Goal: Task Accomplishment & Management: Manage account settings

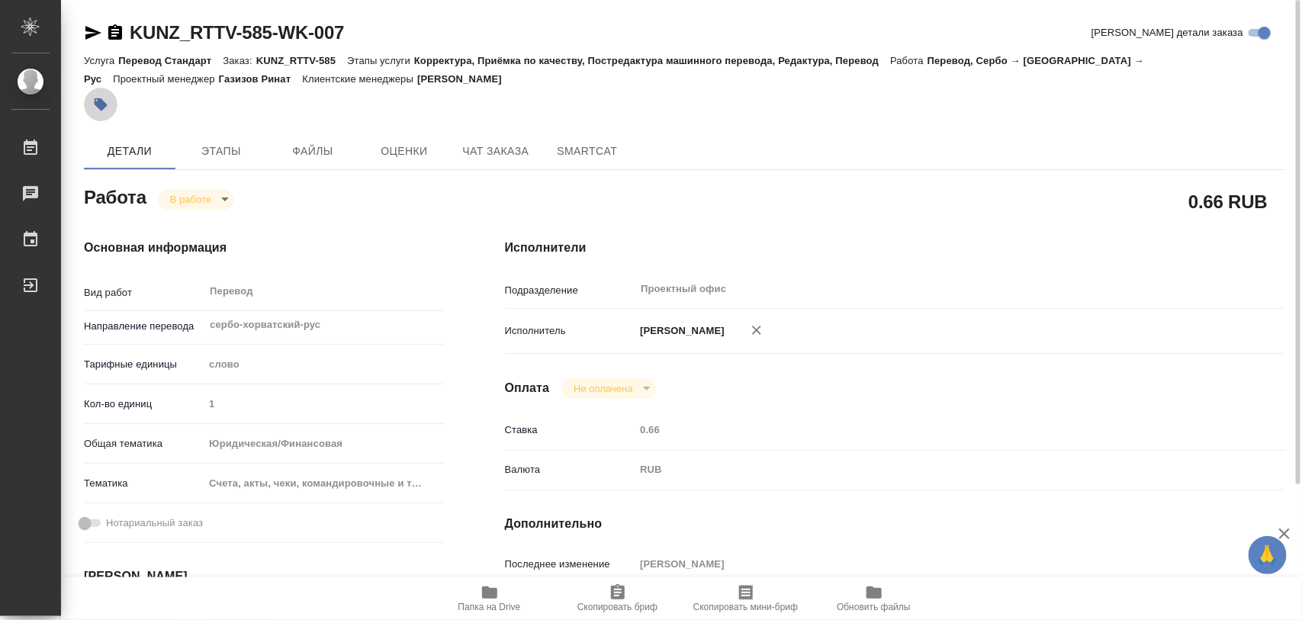
click at [104, 101] on icon "button" at bounding box center [101, 104] width 13 height 13
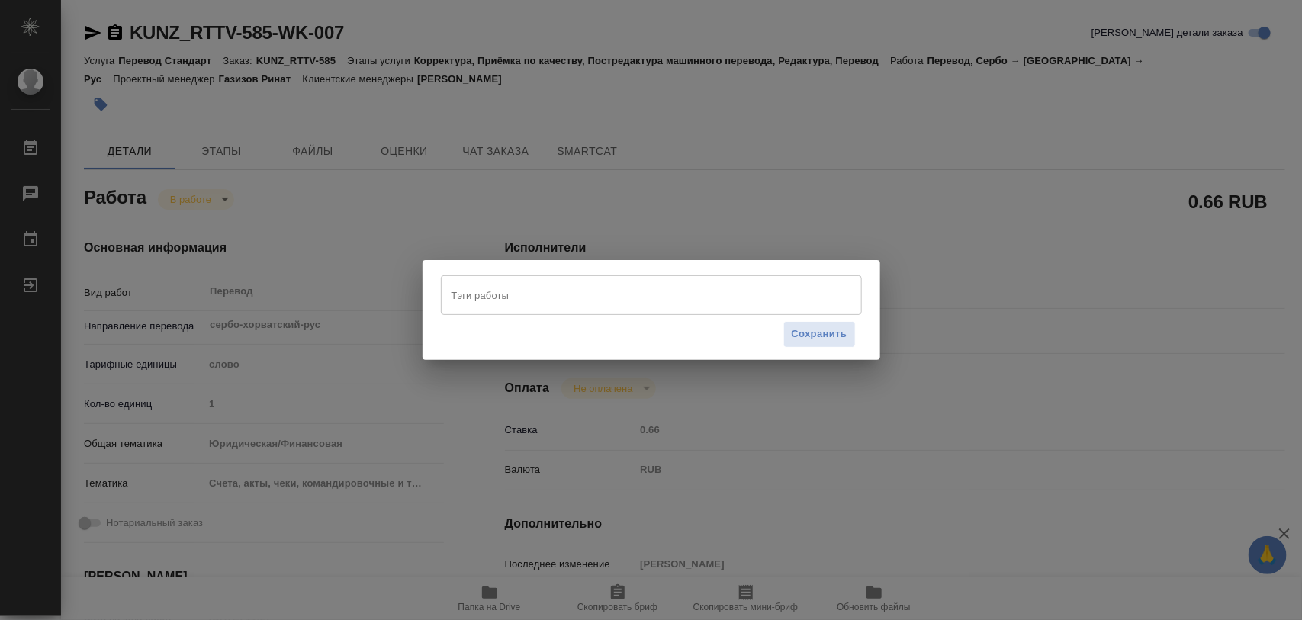
click at [532, 290] on input "Тэги работы" at bounding box center [637, 295] width 378 height 26
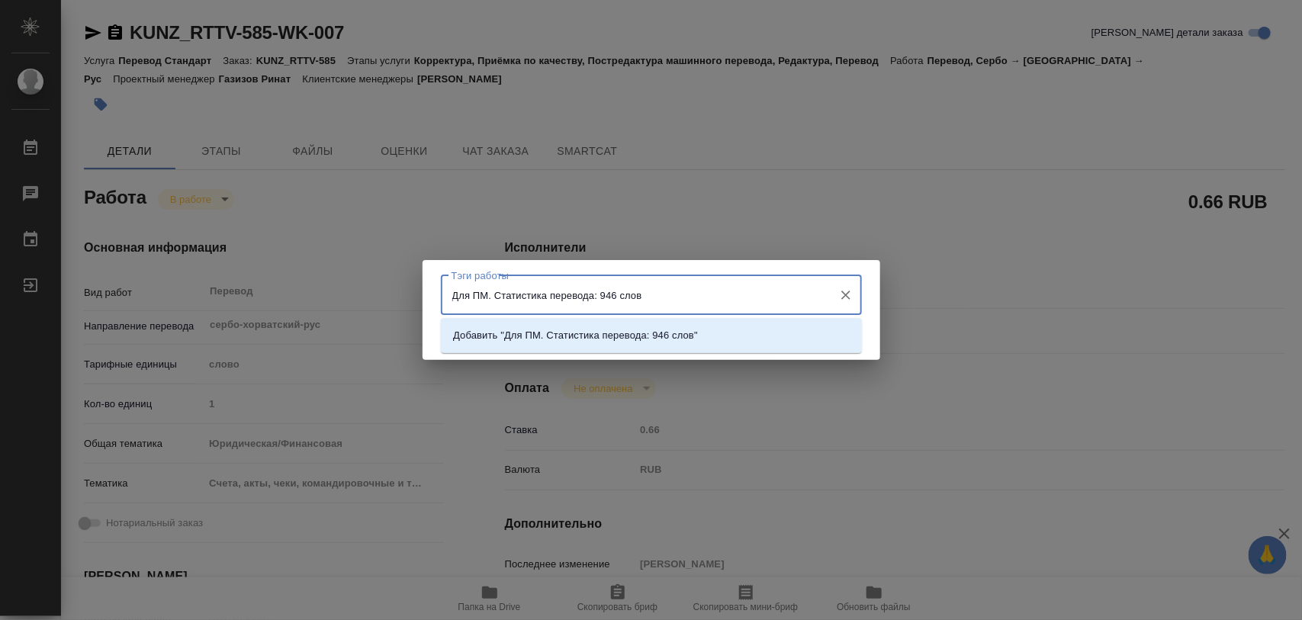
type input "Для ПМ. Статистика перевода: 946 слов."
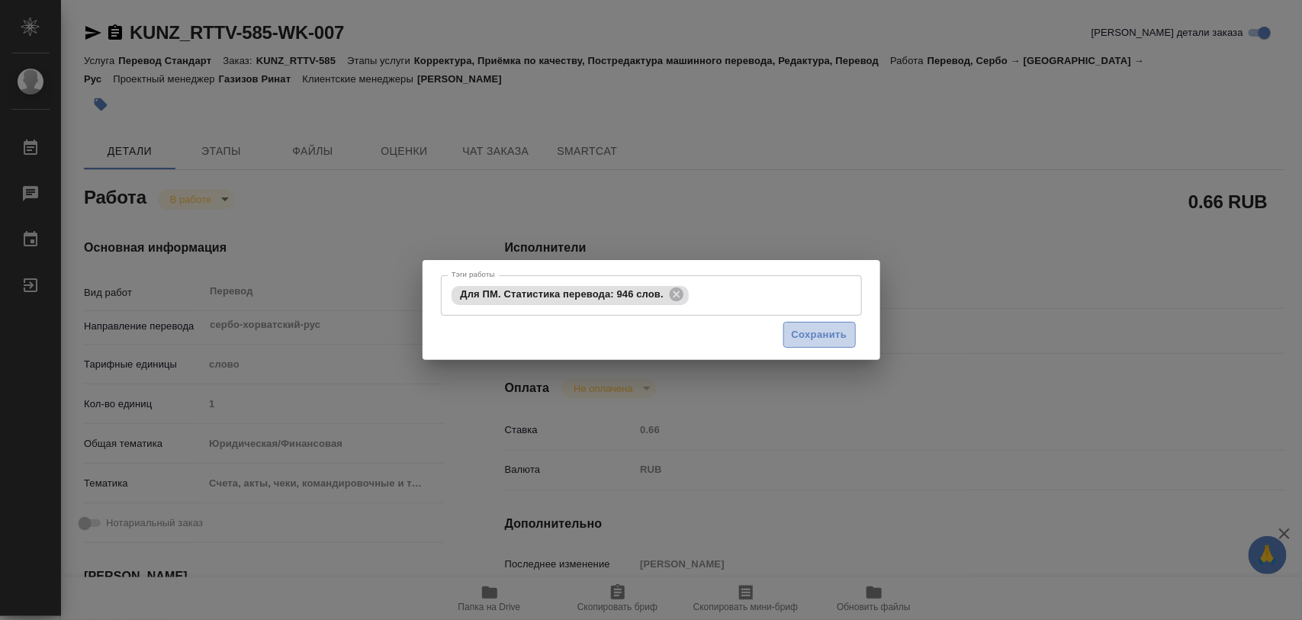
drag, startPoint x: 822, startPoint y: 337, endPoint x: 841, endPoint y: 348, distance: 21.2
click at [824, 336] on span "Сохранить" at bounding box center [820, 335] width 56 height 18
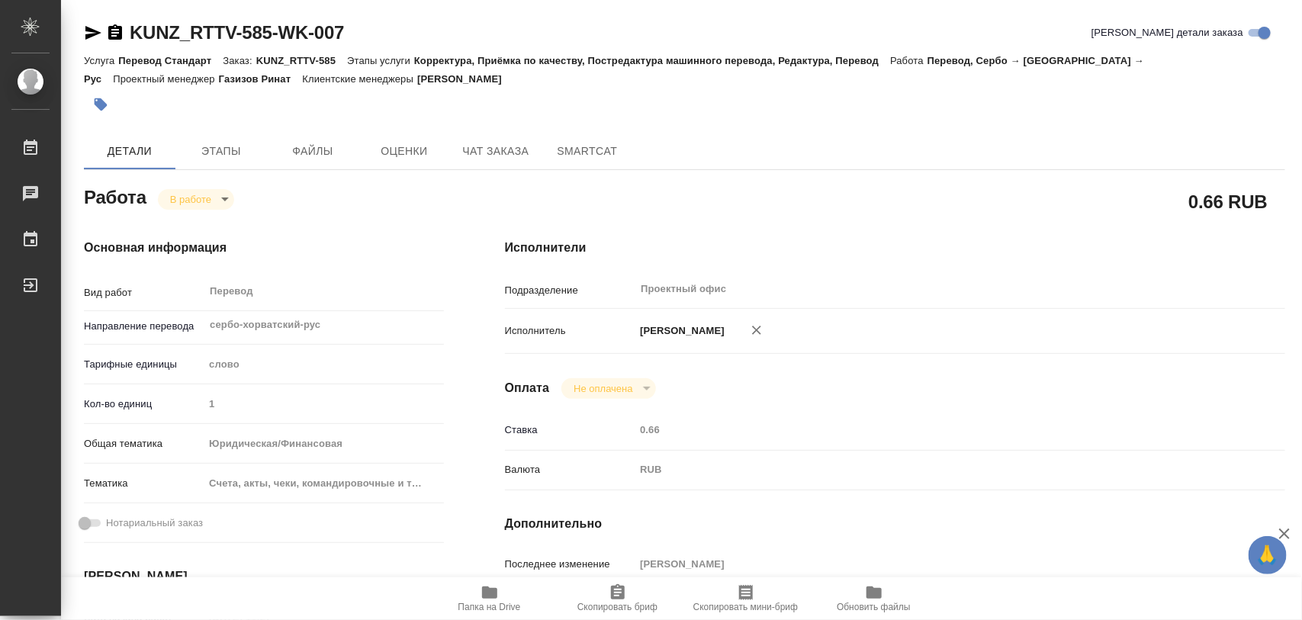
type input "inProgress"
type input "сербо-хорватский-рус"
type input "5a8b1489cc6b4906c91bfd90"
type input "1"
type input "yr-fn"
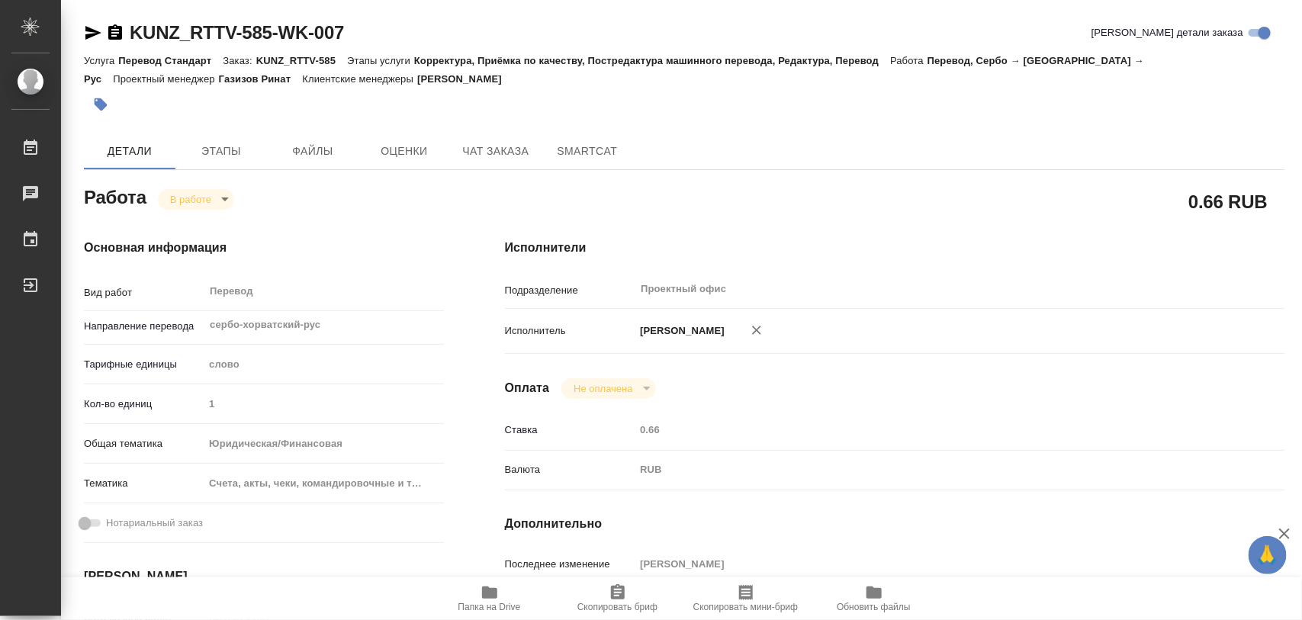
type input "5f647205b73bc97568ca66c0"
type input "[DATE] 11:27"
type input "[DATE] 16:01"
type input "[DATE] 14:00"
type input "22.09.2025 15:00"
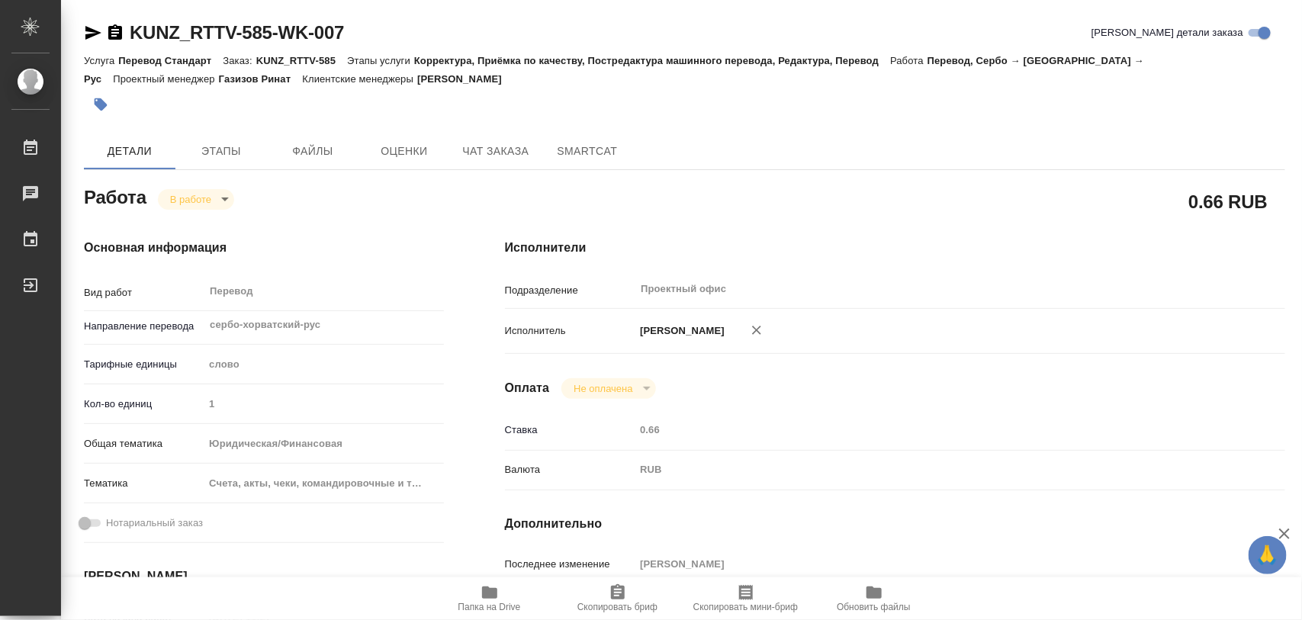
type input "Проектный офис"
type input "notPayed"
type input "0.66"
type input "RUB"
type input "[PERSON_NAME]"
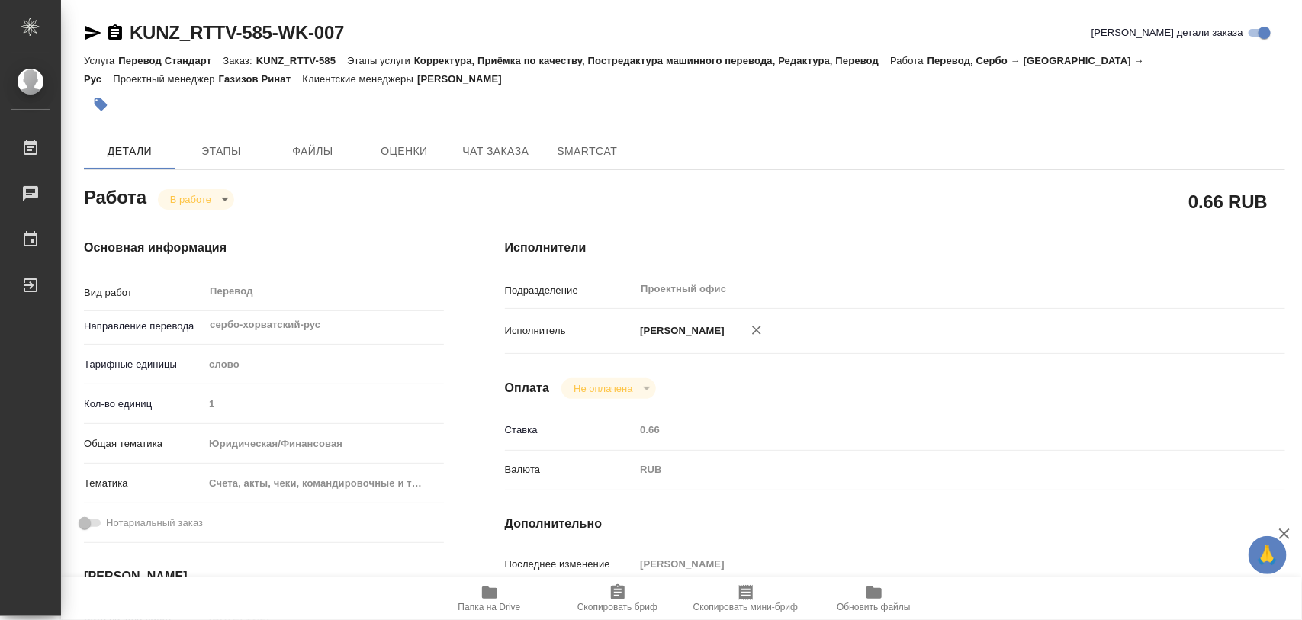
type input "KUNZ_RTTV-585"
type input "Перевод Стандарт"
type input "Корректура, Приёмка по качеству, Постредактура машинного перевода, Редактура, П…"
type input "Веселова Юлия"
type input "Оксютович Ирина"
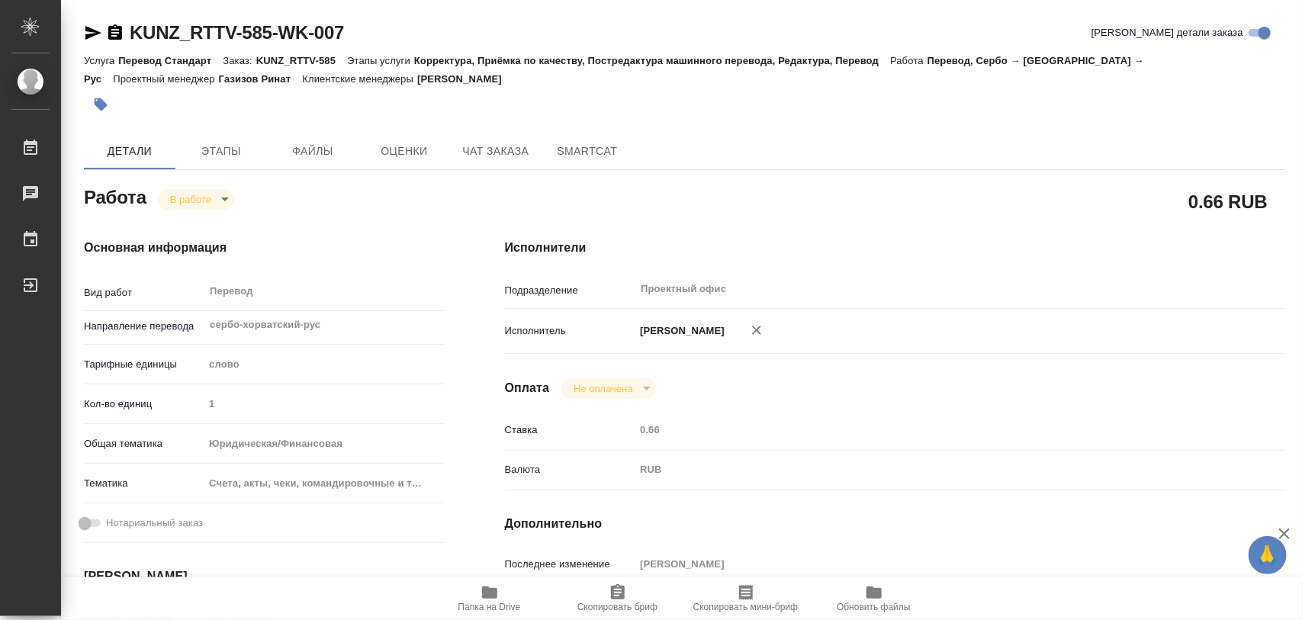
type input "/Clients/RT/Orders/KUNZ_RTTV-585"
type textarea "x"
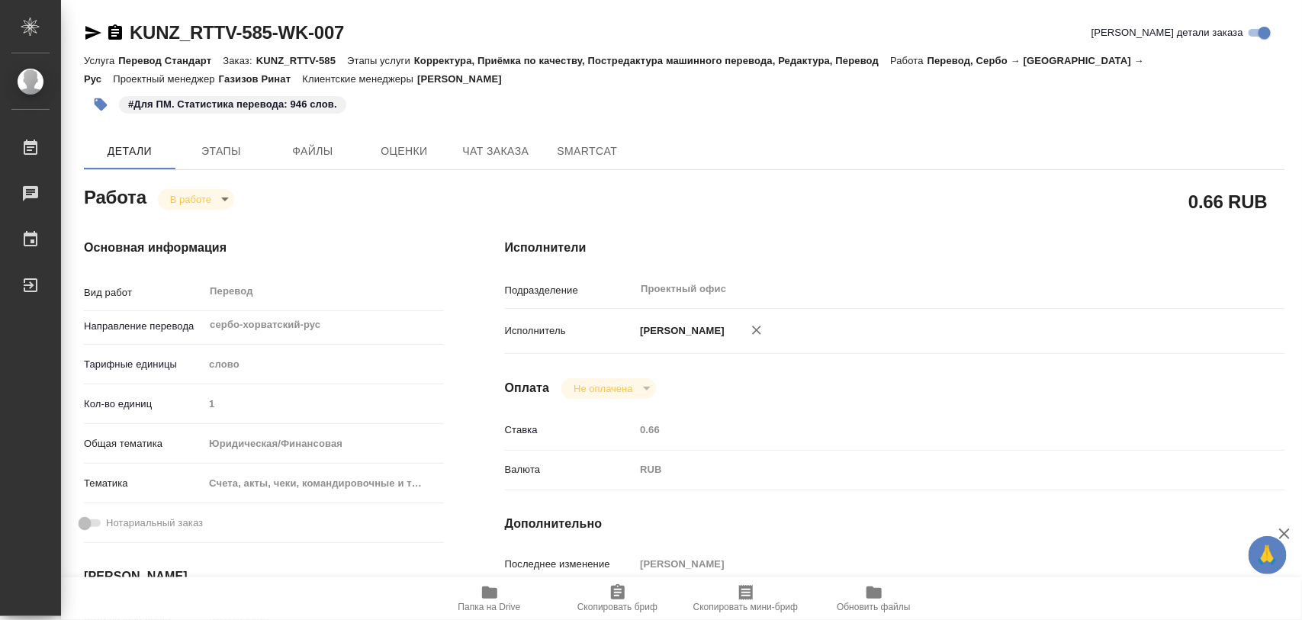
type textarea "x"
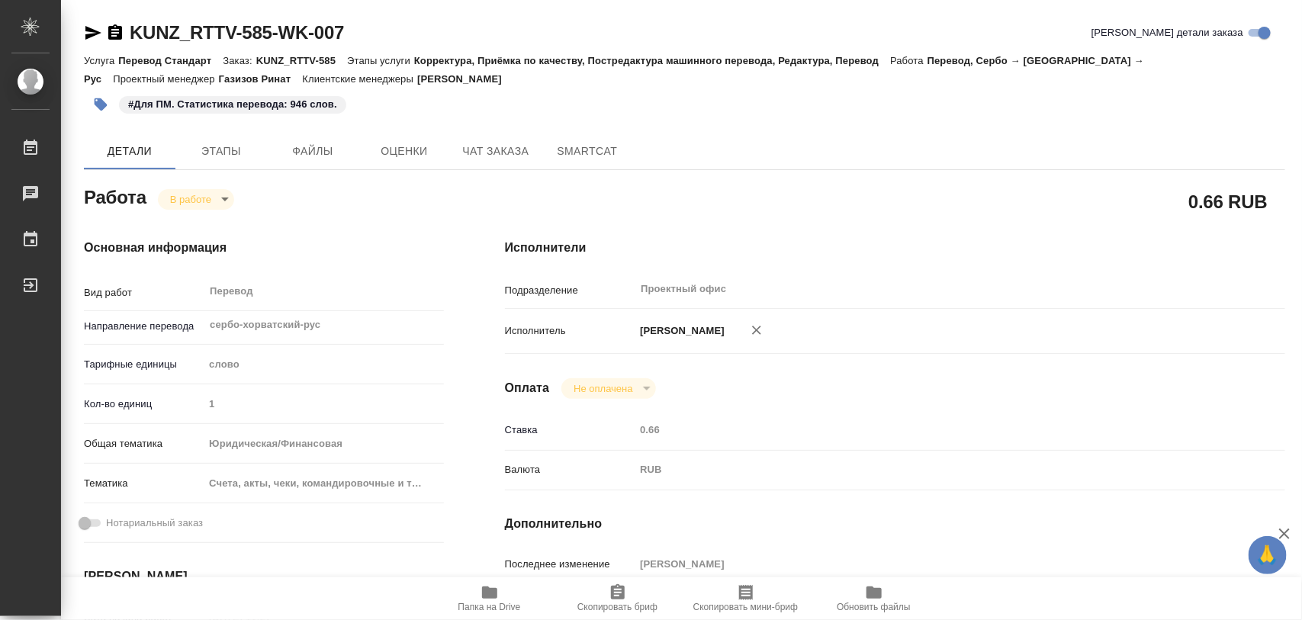
type textarea "x"
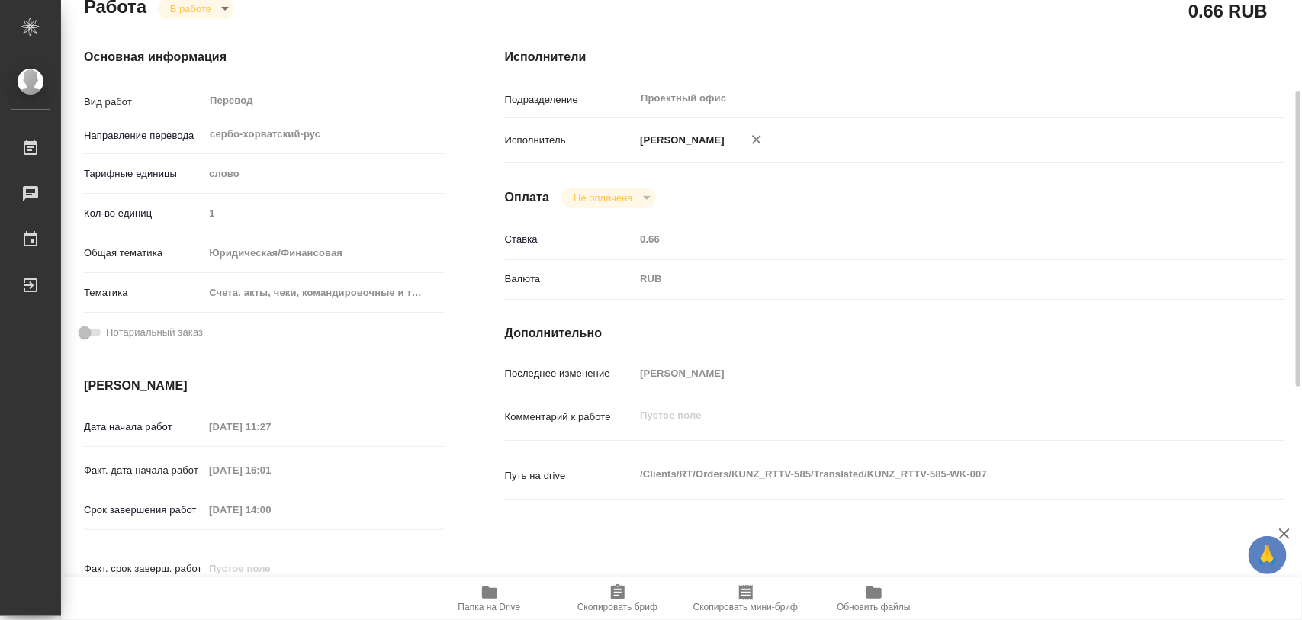
type textarea "x"
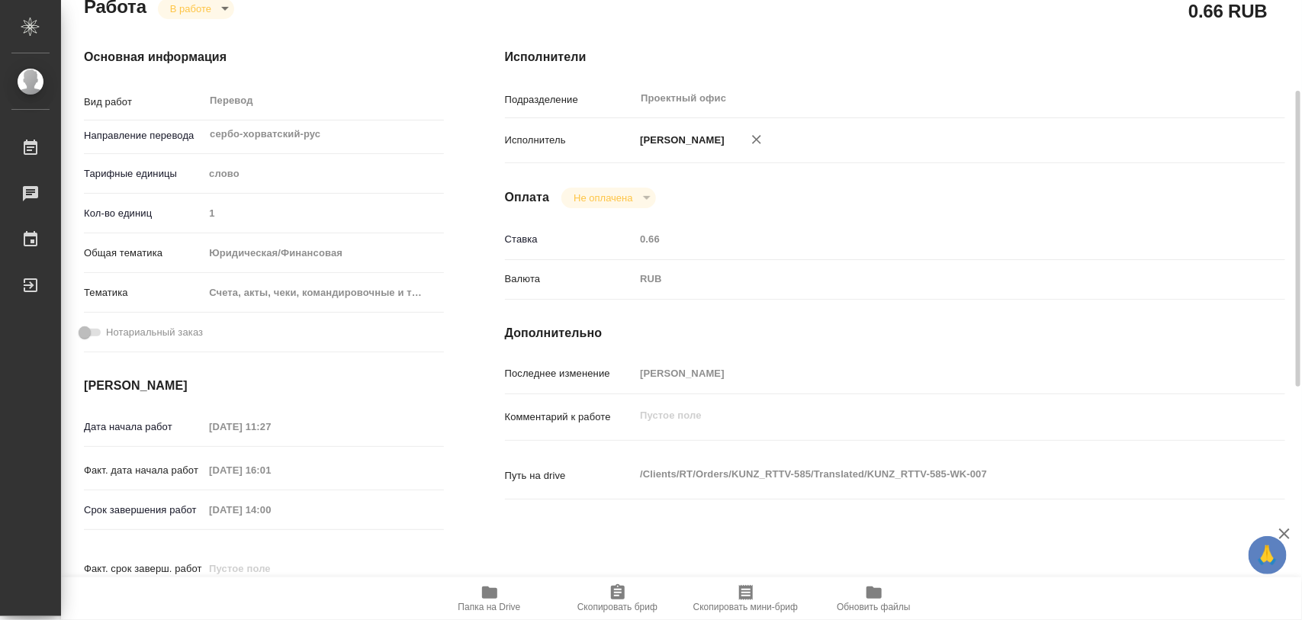
type textarea "x"
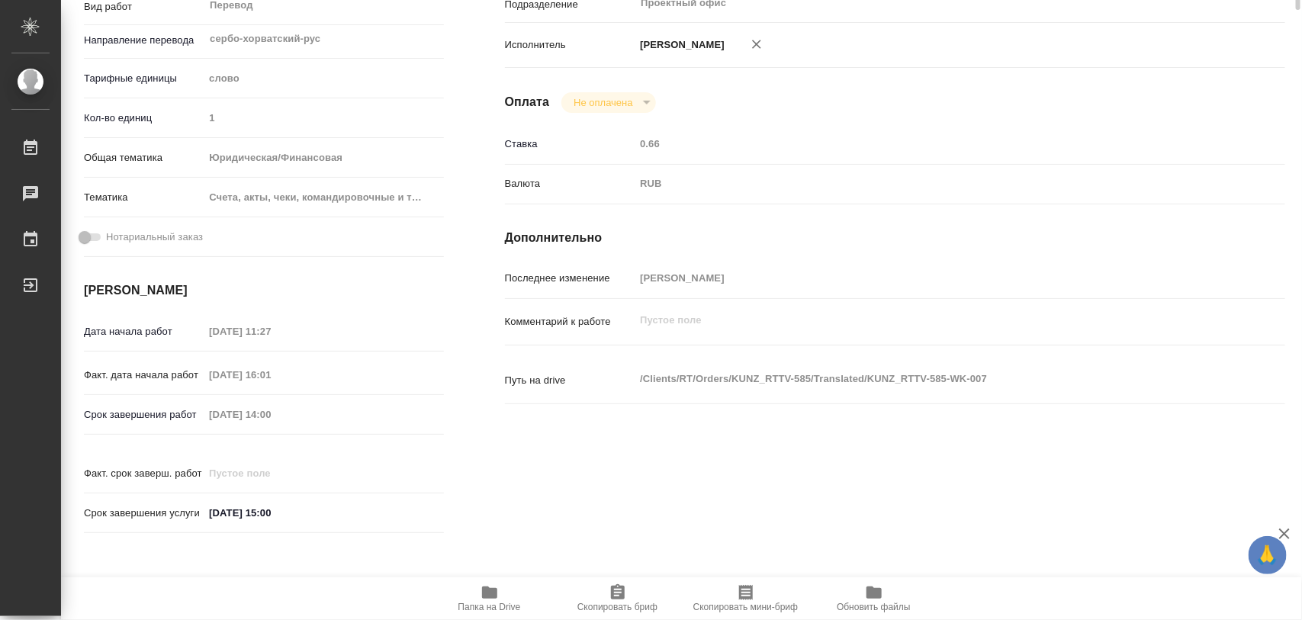
scroll to position [0, 0]
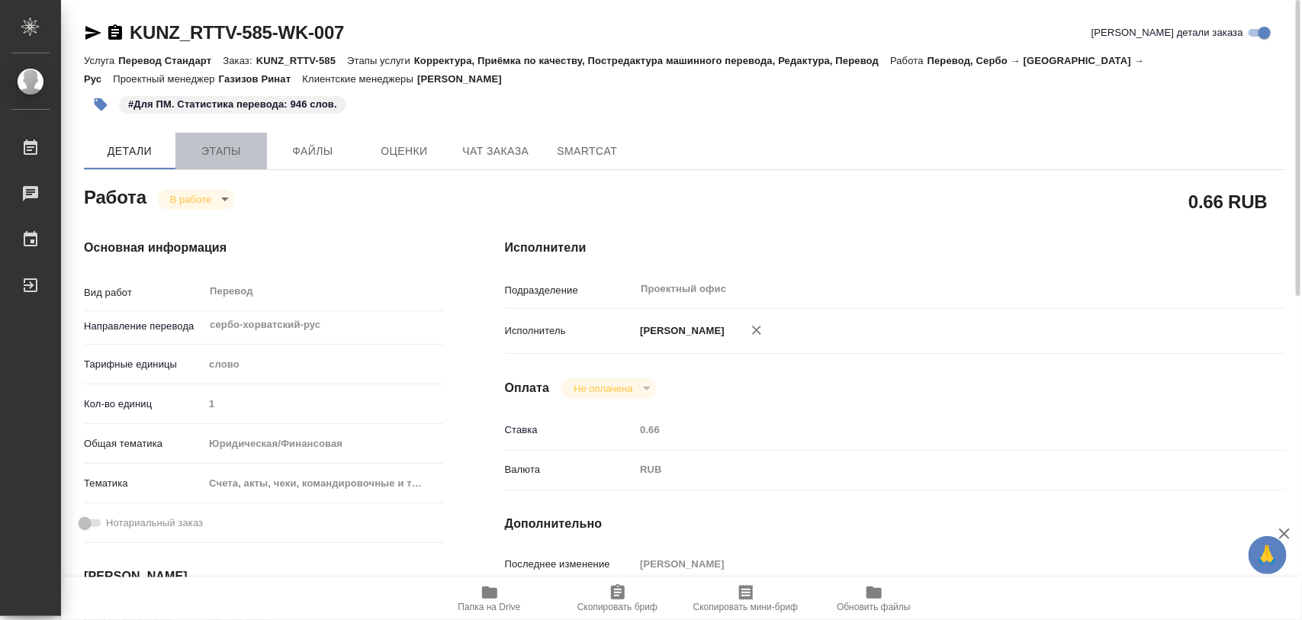
click at [242, 157] on span "Этапы" at bounding box center [221, 151] width 73 height 19
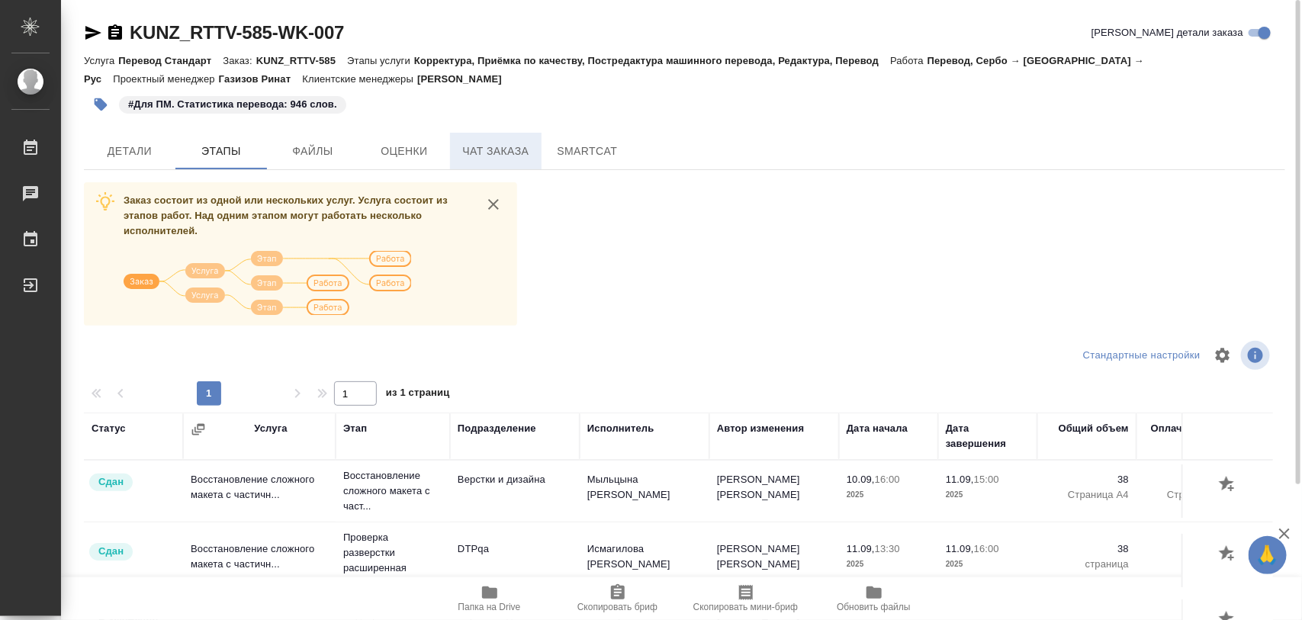
click at [487, 146] on span "Чат заказа" at bounding box center [495, 151] width 73 height 19
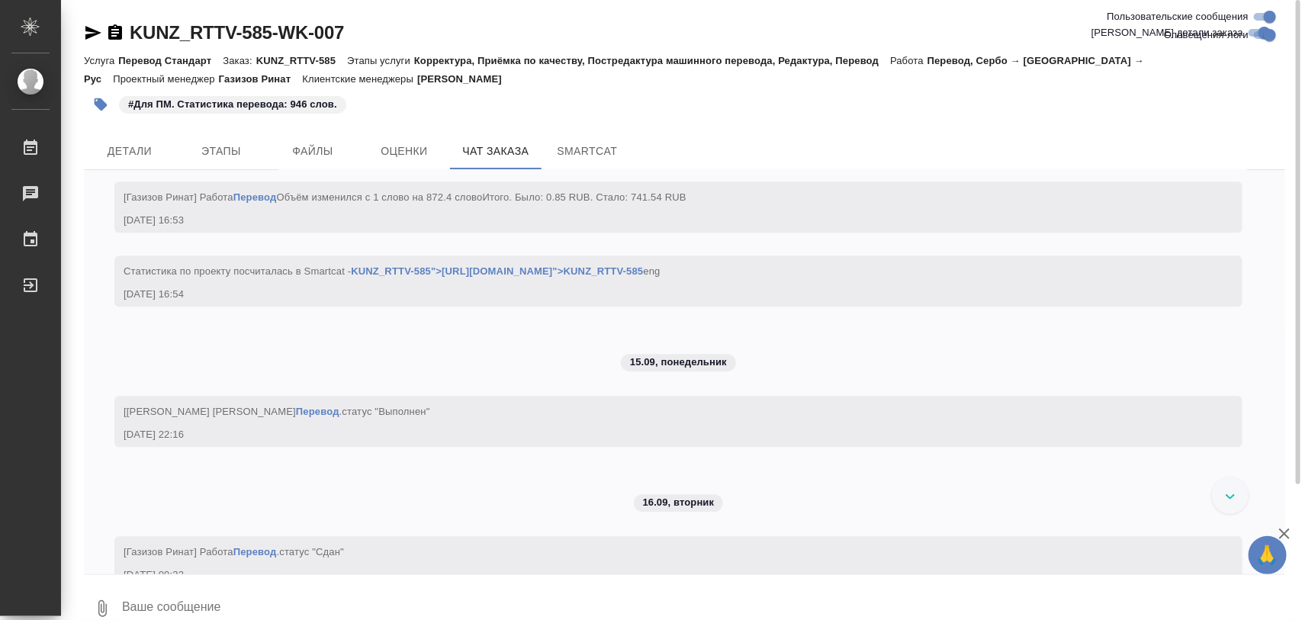
scroll to position [9531, 0]
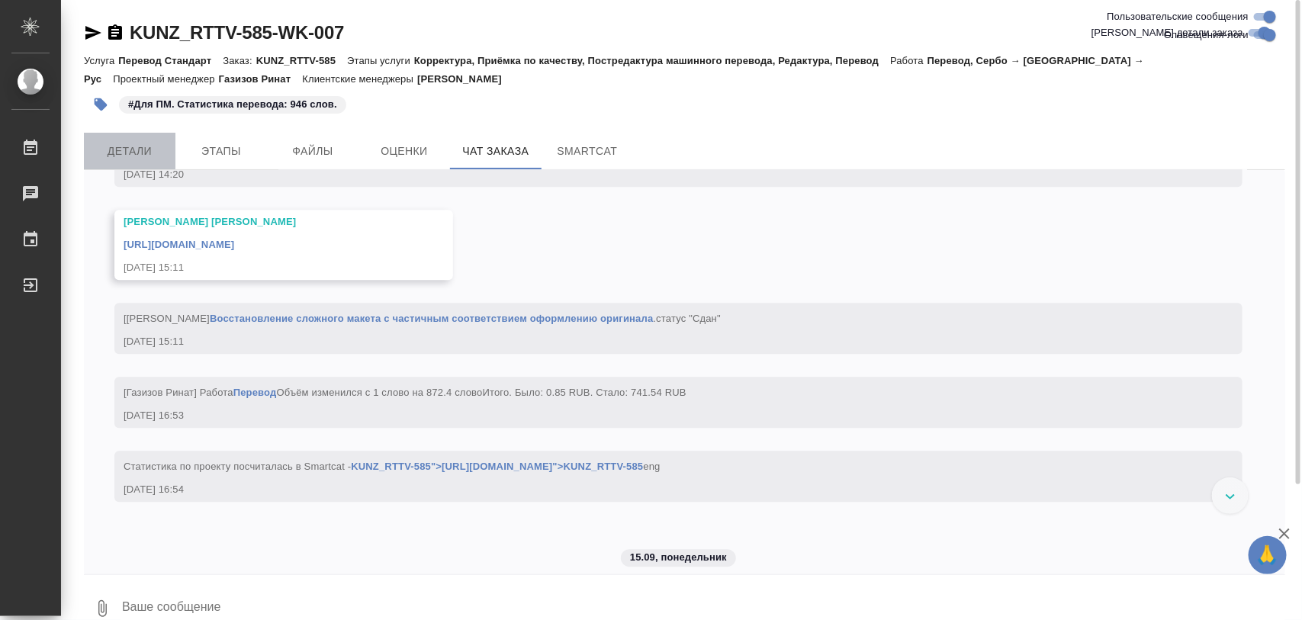
click at [134, 153] on span "Детали" at bounding box center [129, 151] width 73 height 19
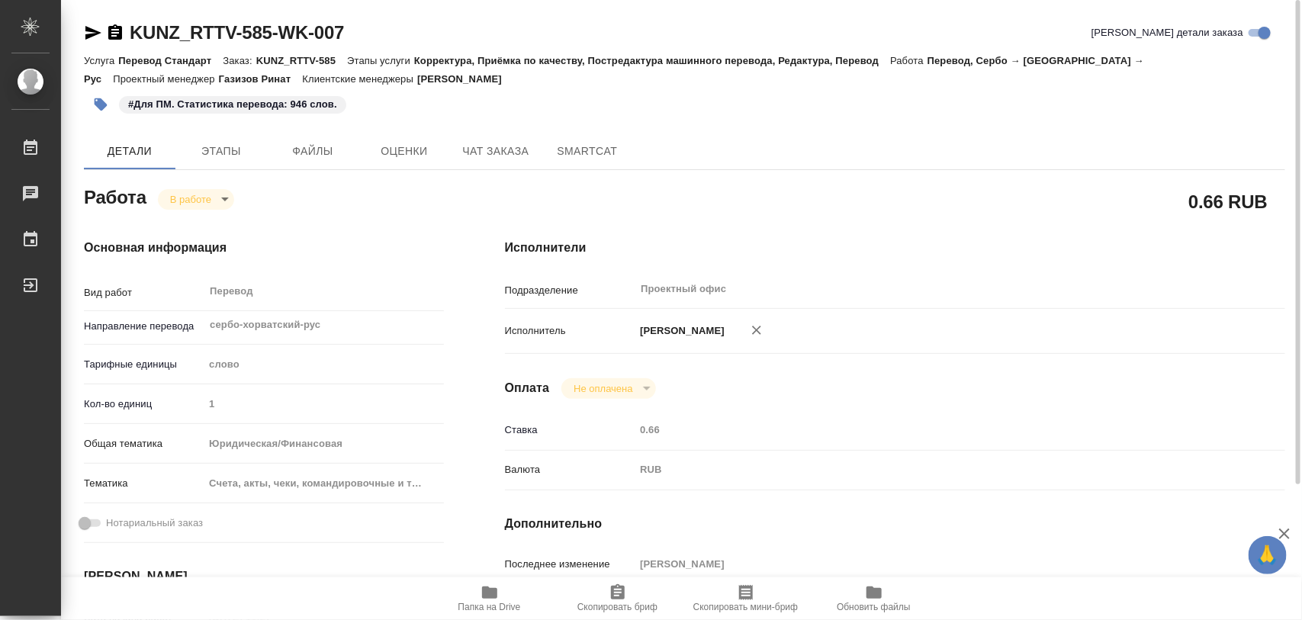
type textarea "x"
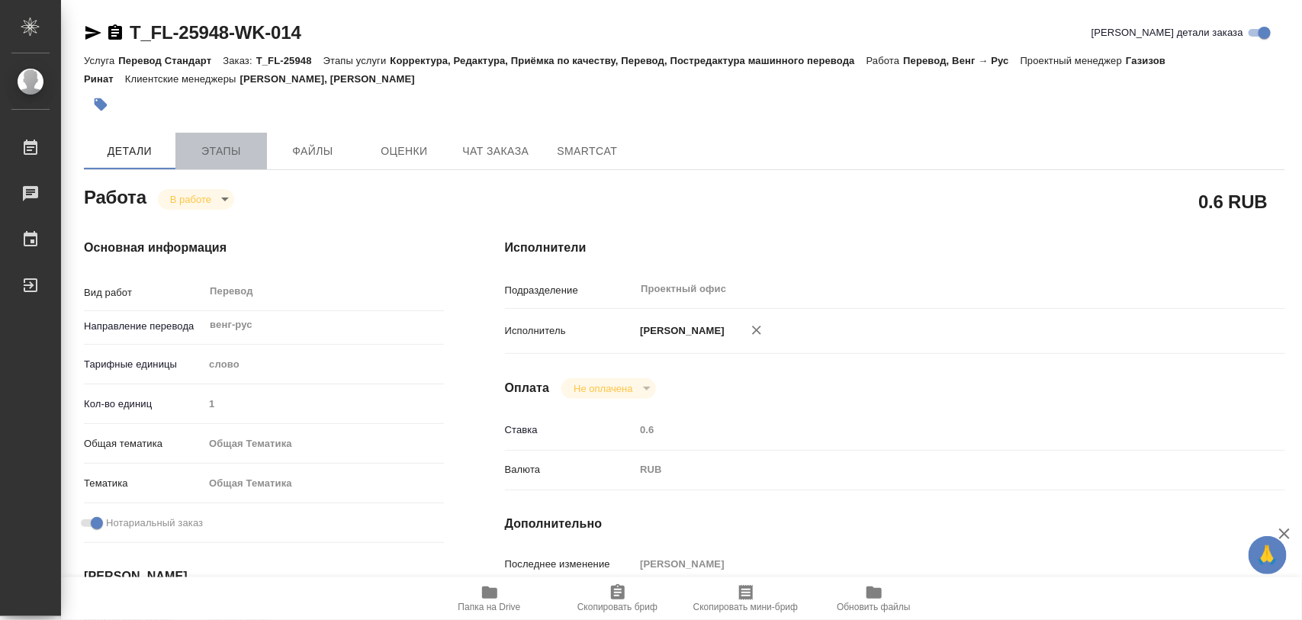
click at [233, 150] on span "Этапы" at bounding box center [221, 151] width 73 height 19
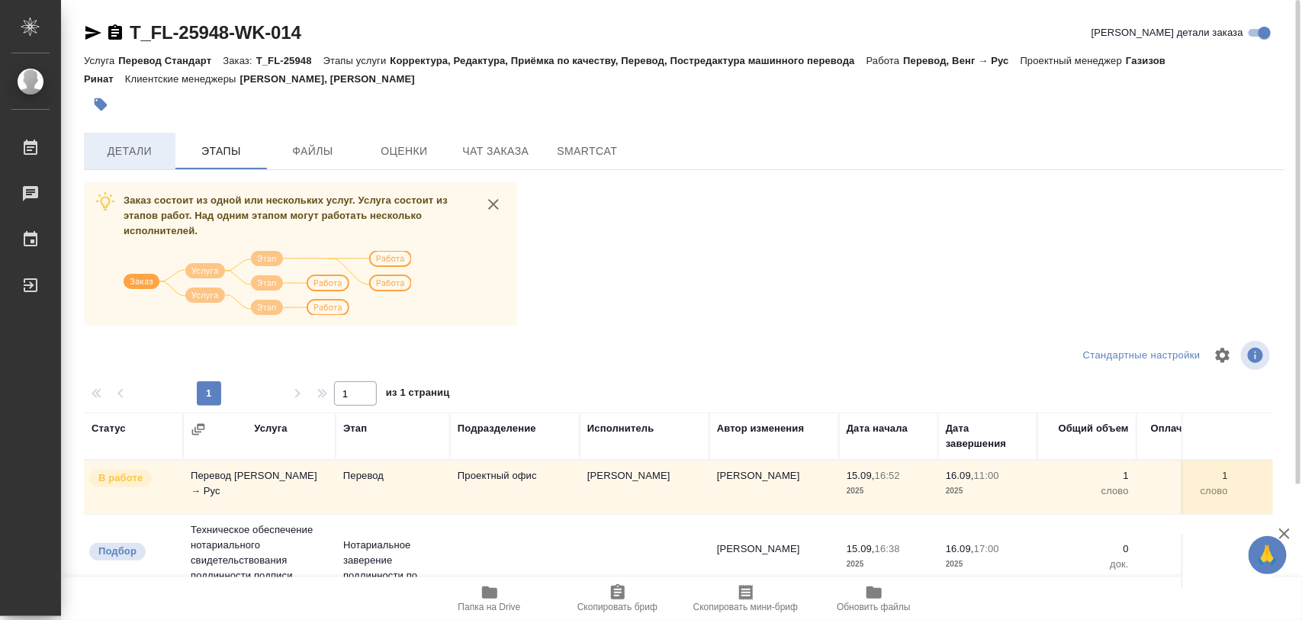
click at [143, 154] on span "Детали" at bounding box center [129, 151] width 73 height 19
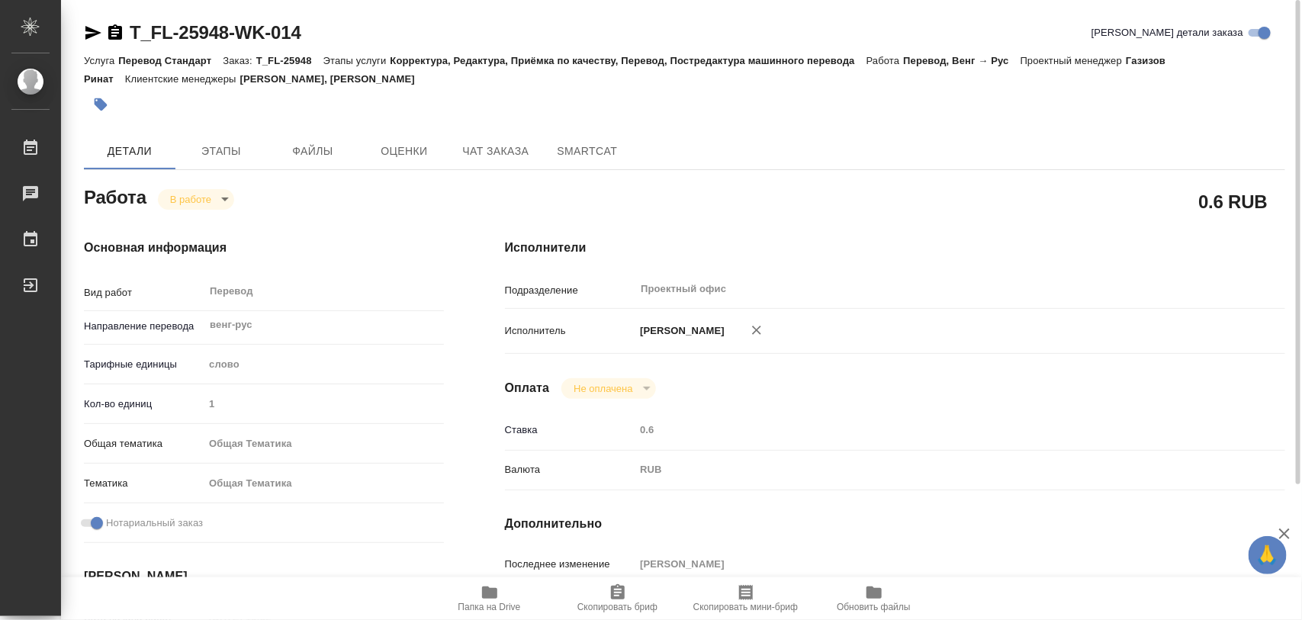
type textarea "x"
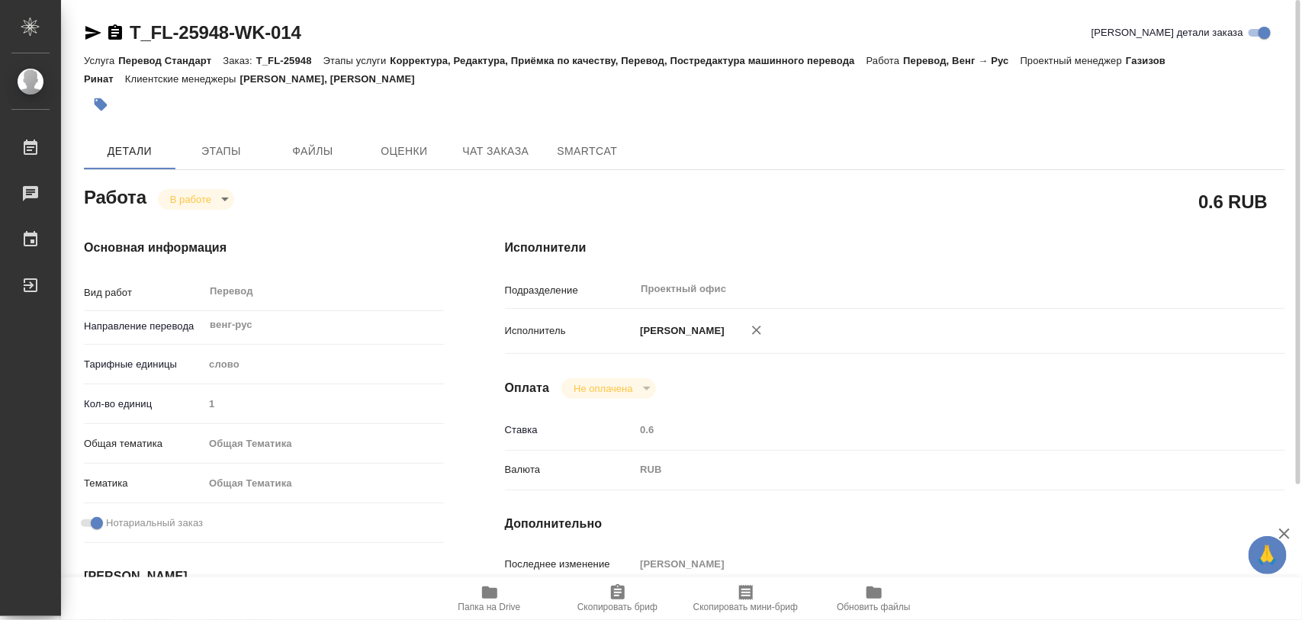
type textarea "x"
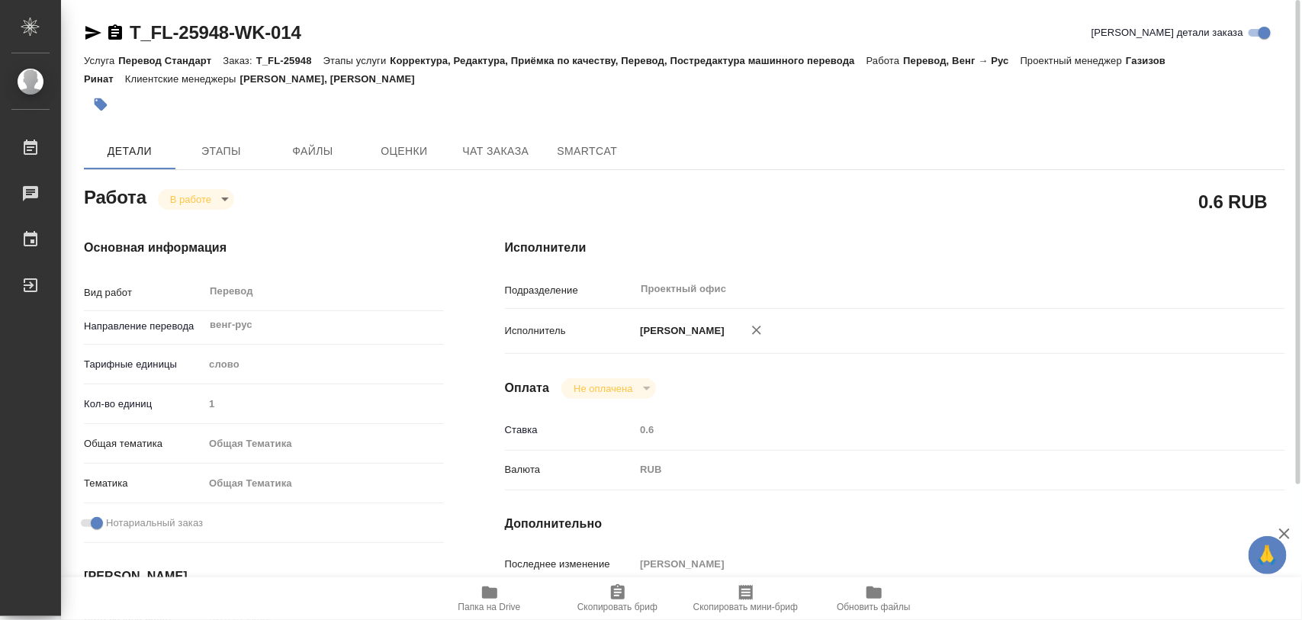
click at [500, 591] on span "Папка на Drive" at bounding box center [490, 598] width 110 height 29
type textarea "x"
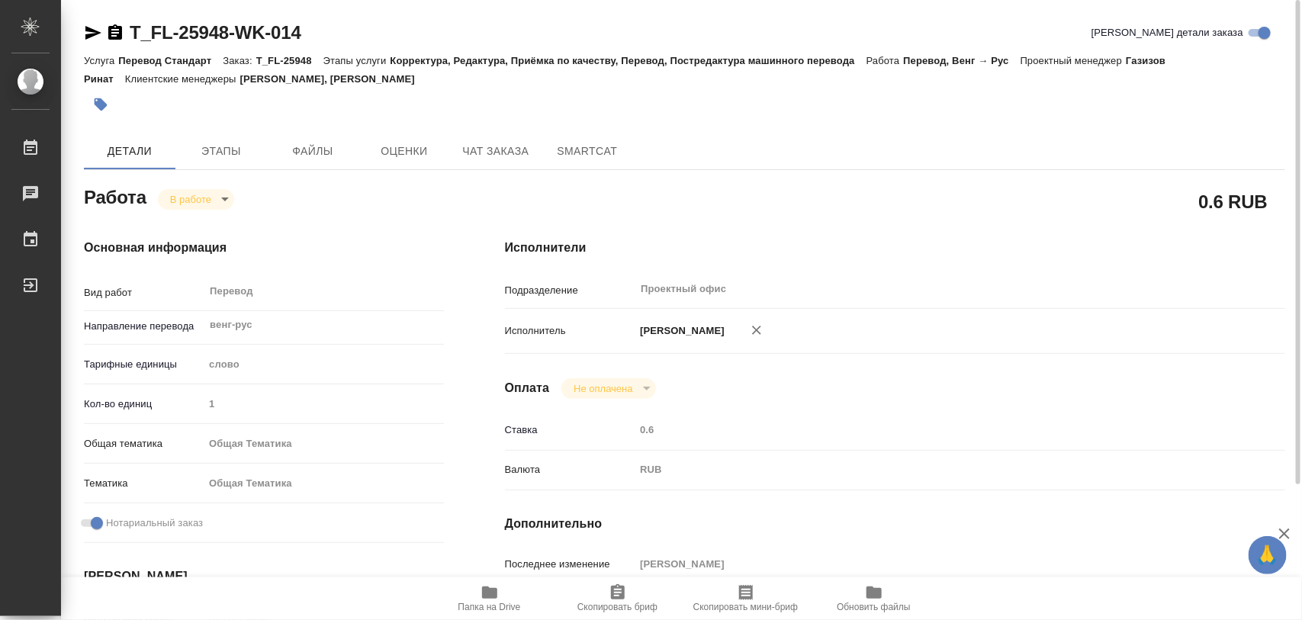
type textarea "x"
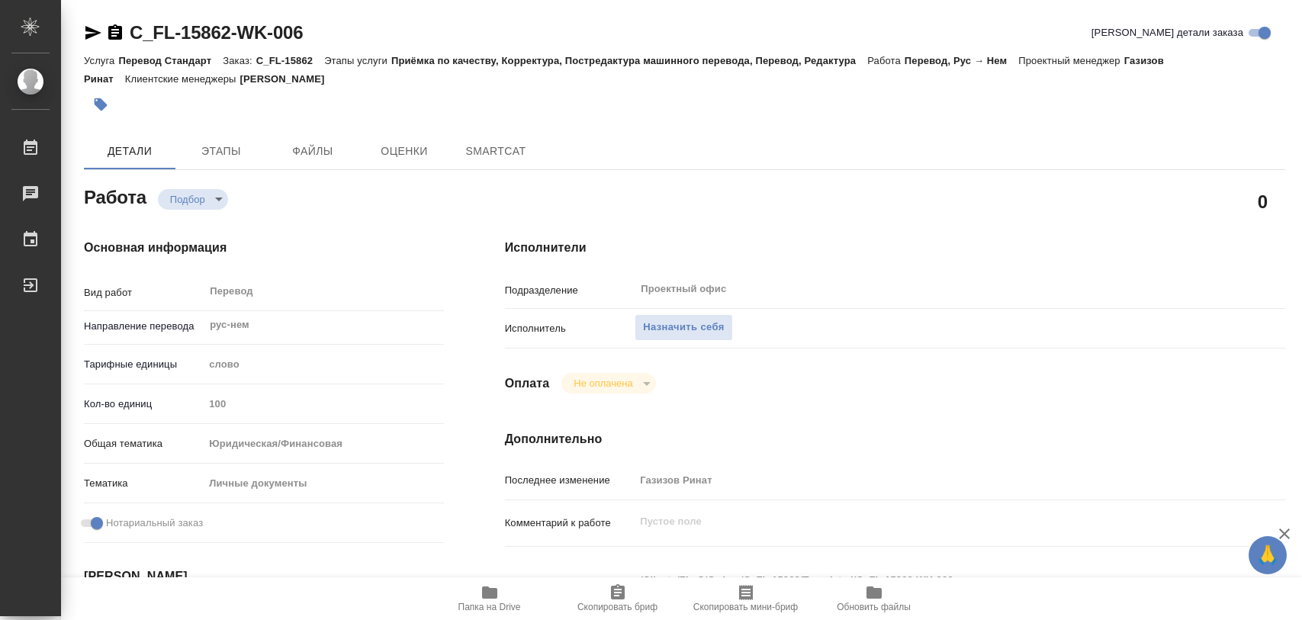
type textarea "x"
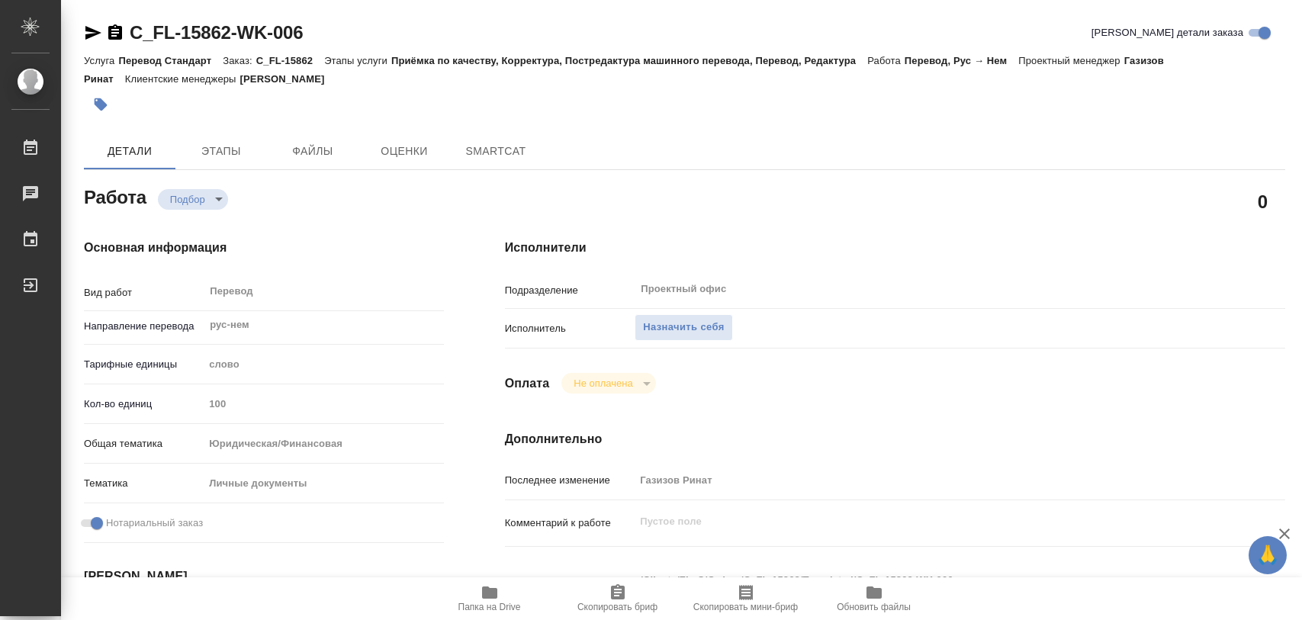
type textarea "x"
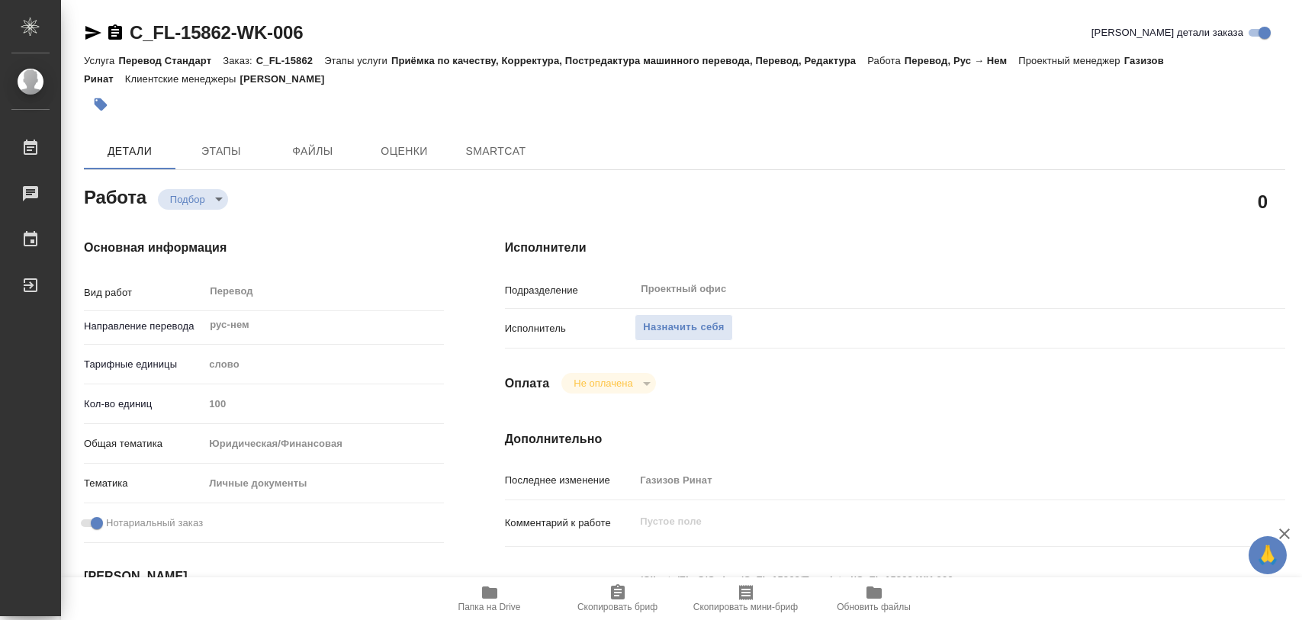
type textarea "x"
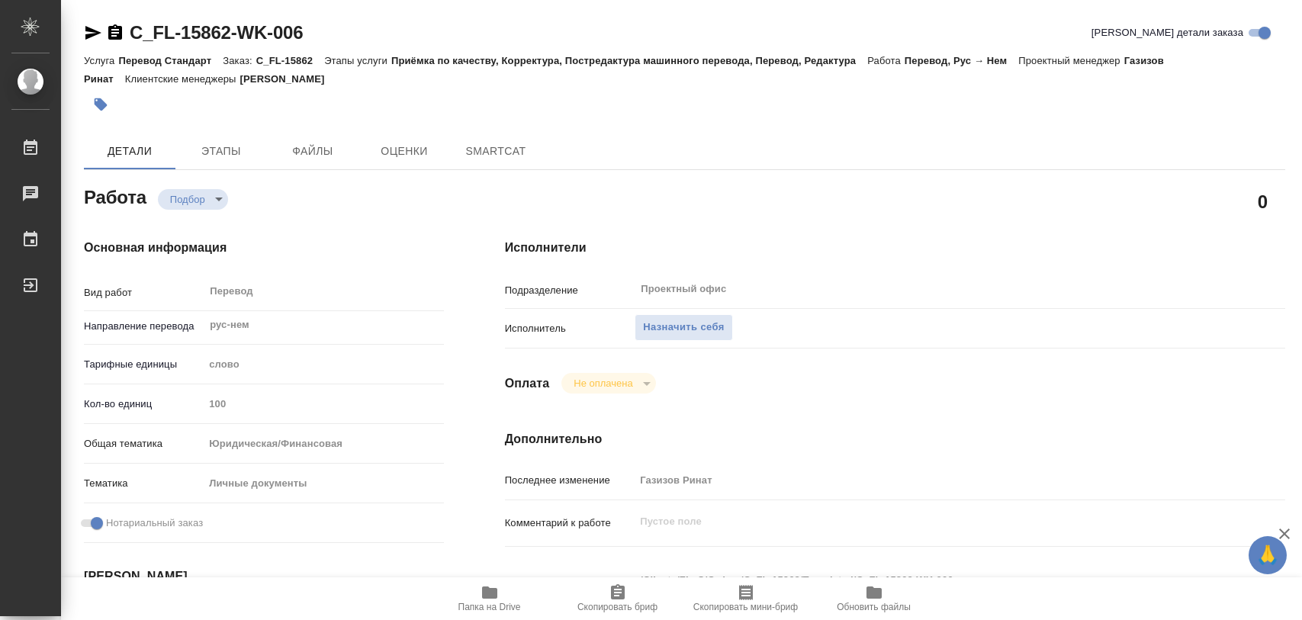
type textarea "x"
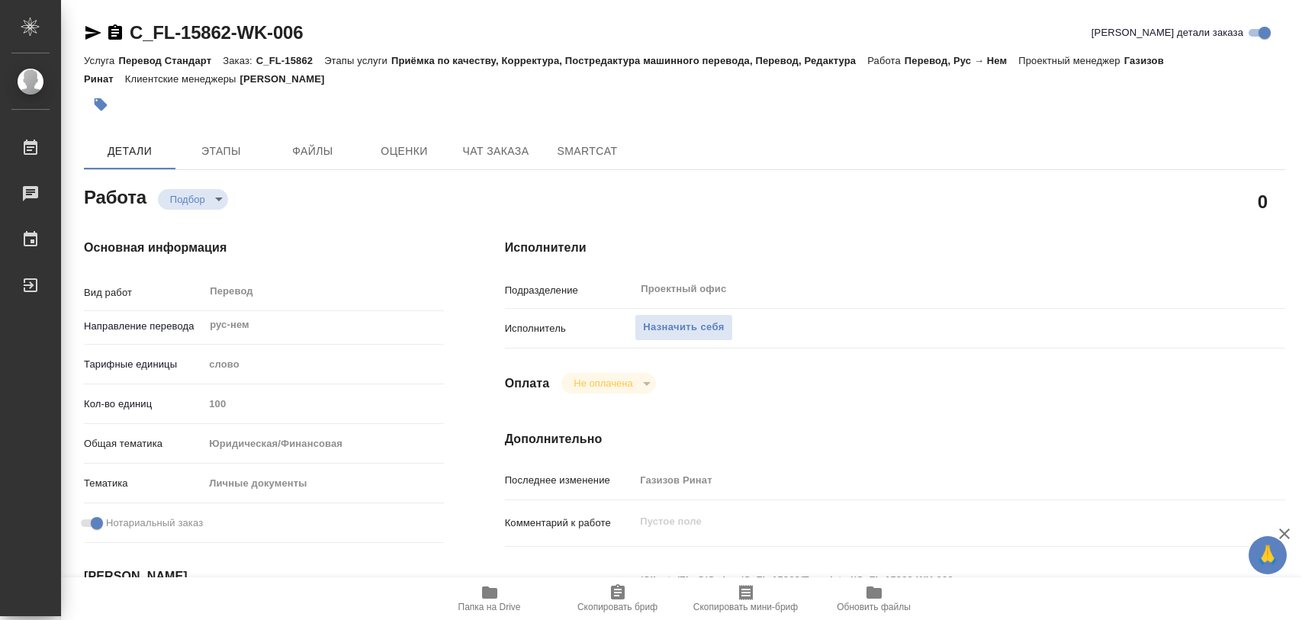
type textarea "x"
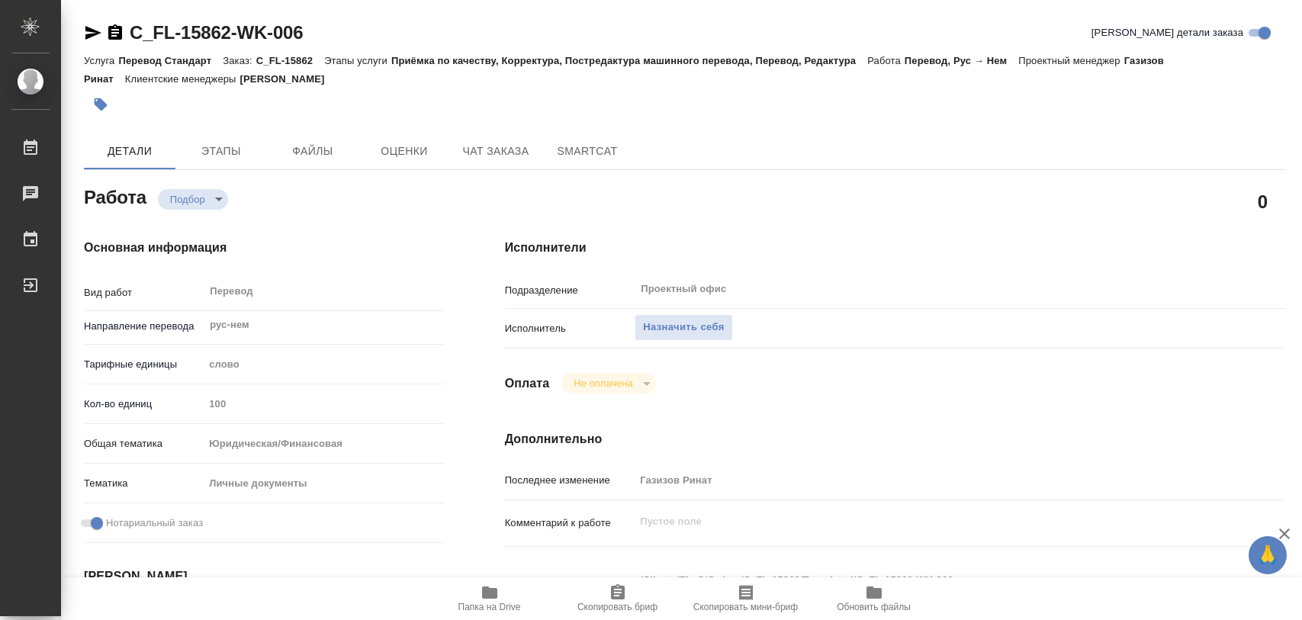
type textarea "x"
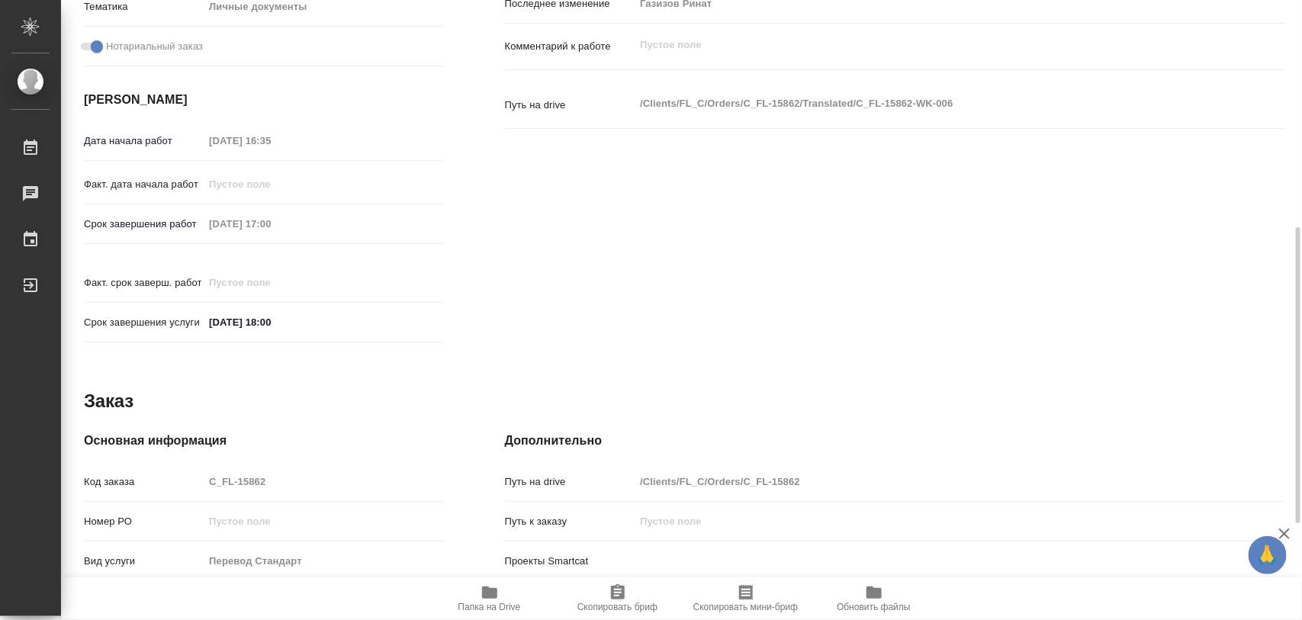
scroll to position [680, 0]
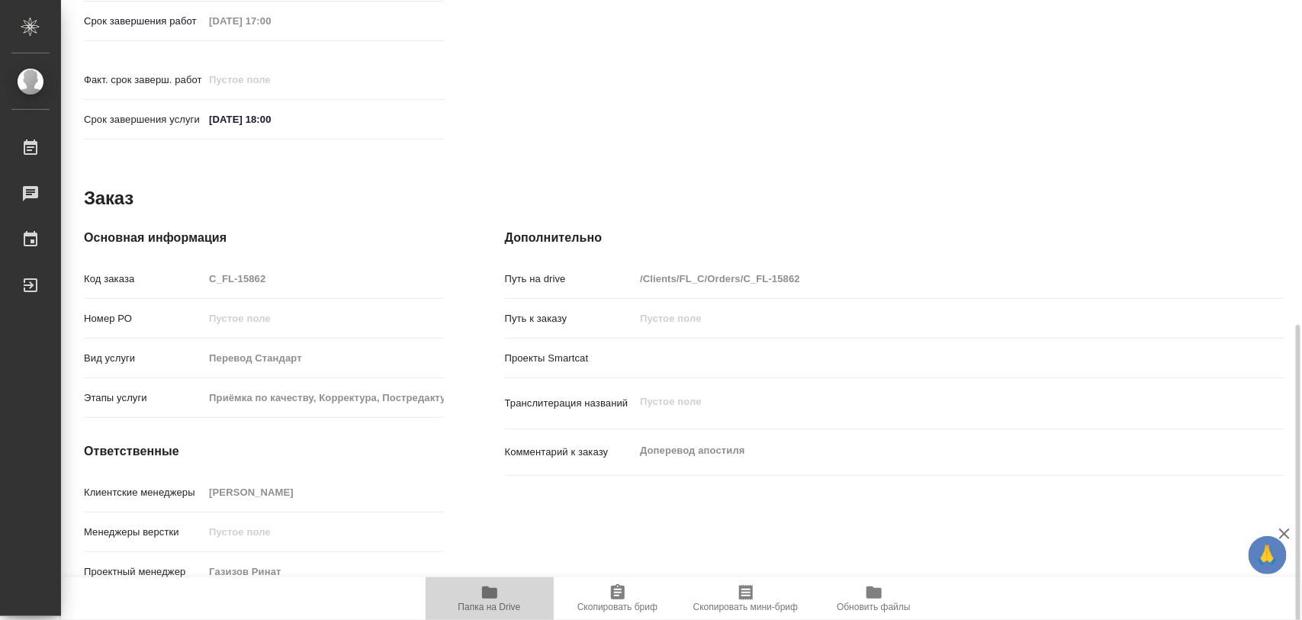
click at [507, 599] on span "Папка на Drive" at bounding box center [490, 598] width 110 height 29
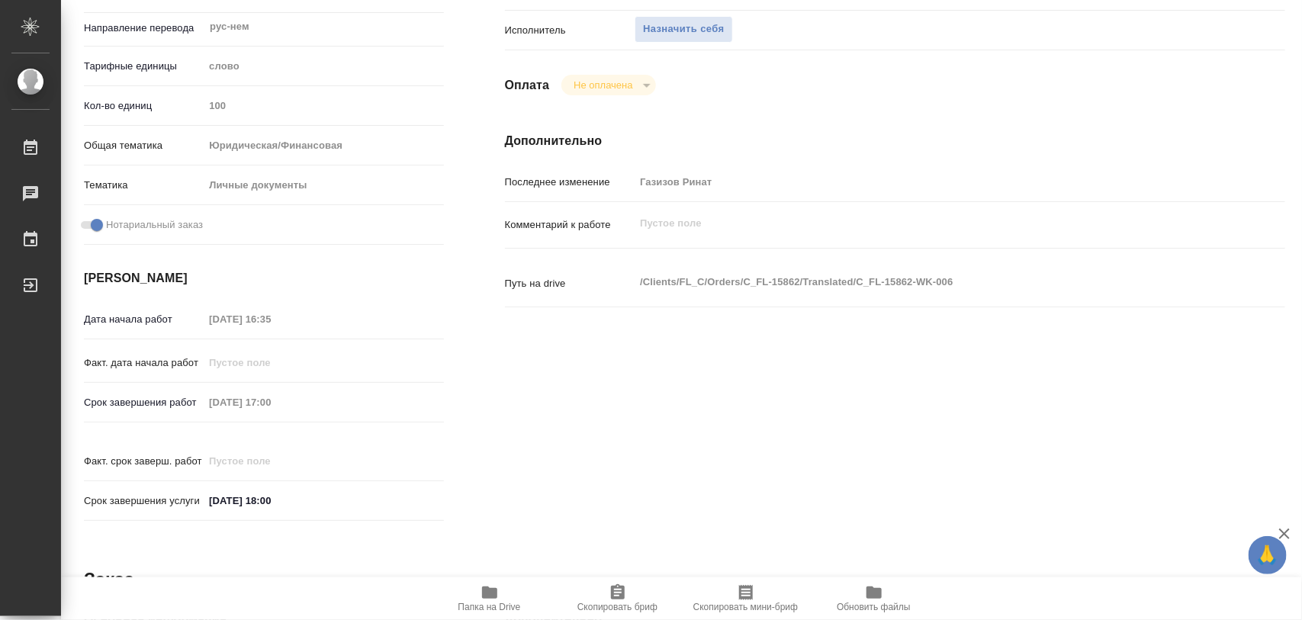
scroll to position [0, 0]
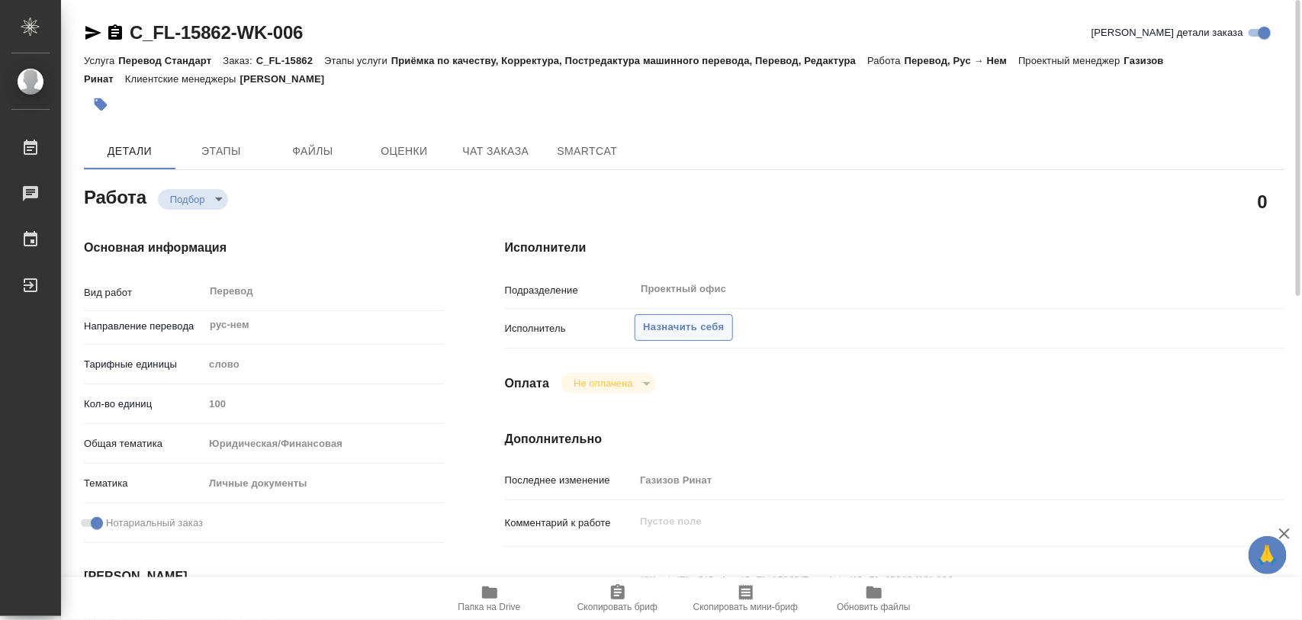
click at [674, 330] on span "Назначить себя" at bounding box center [683, 328] width 81 height 18
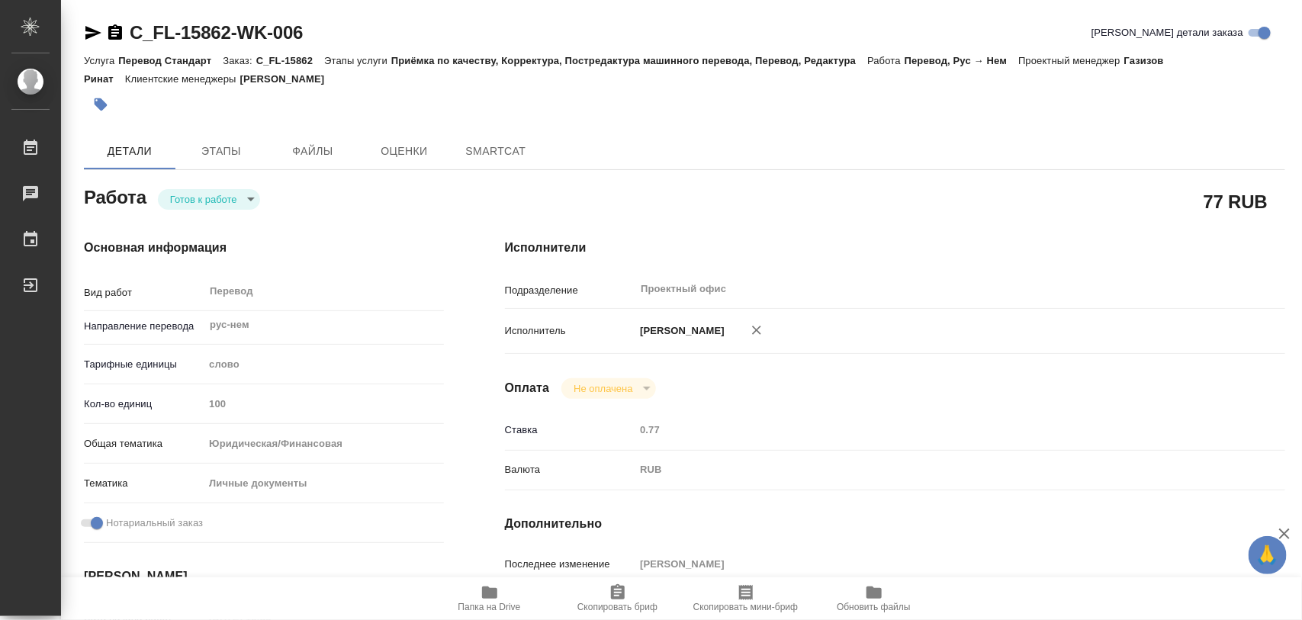
type textarea "x"
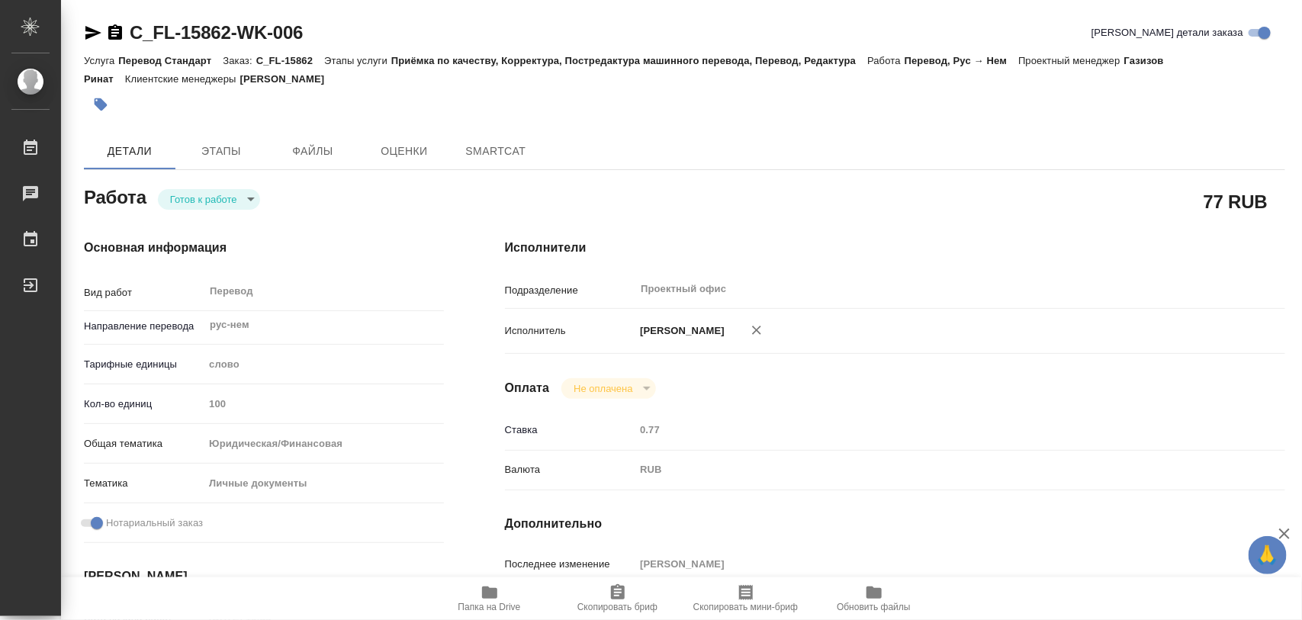
type textarea "x"
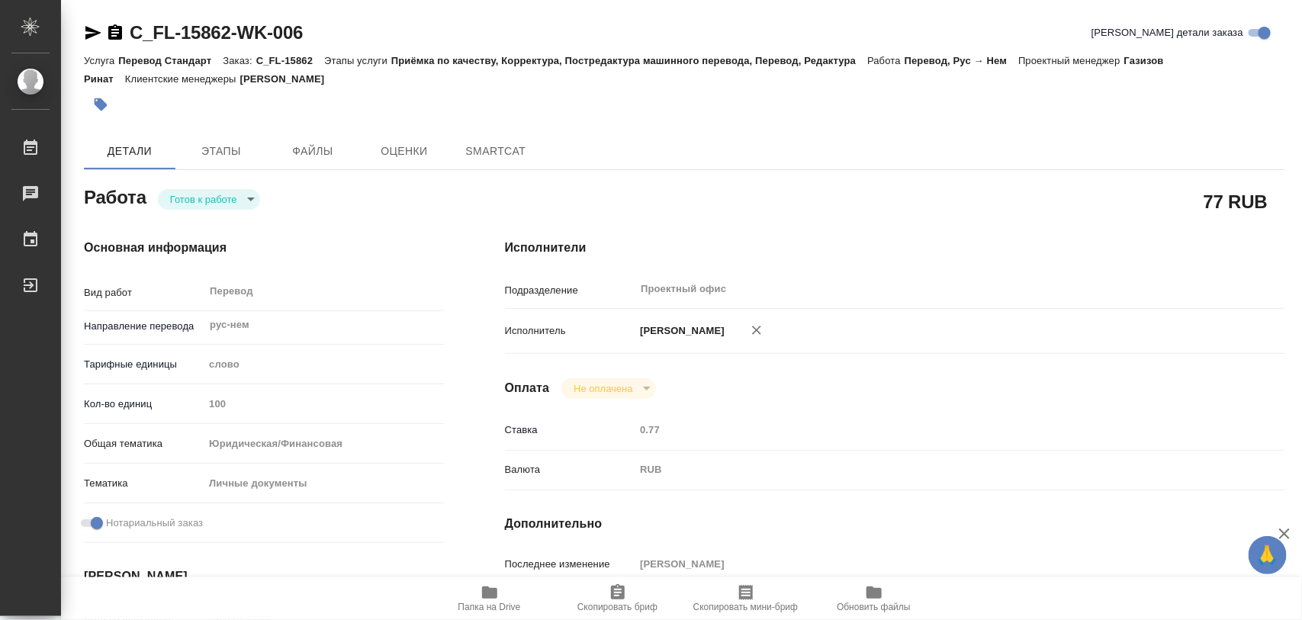
type textarea "x"
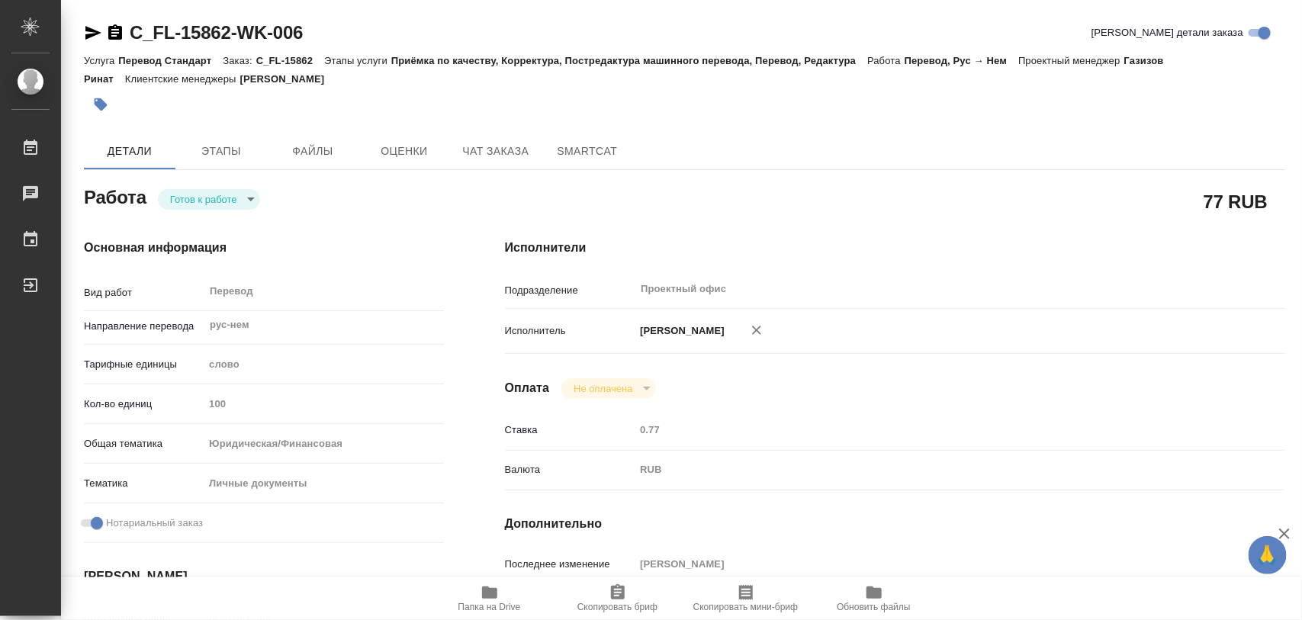
type textarea "x"
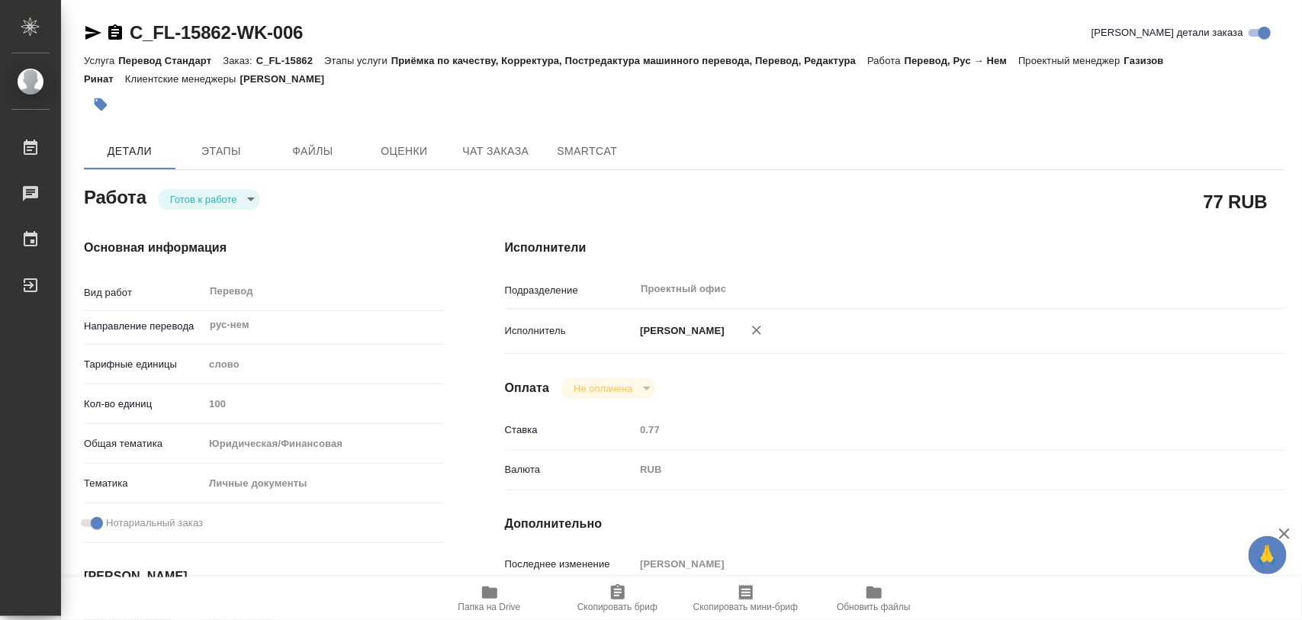
type textarea "x"
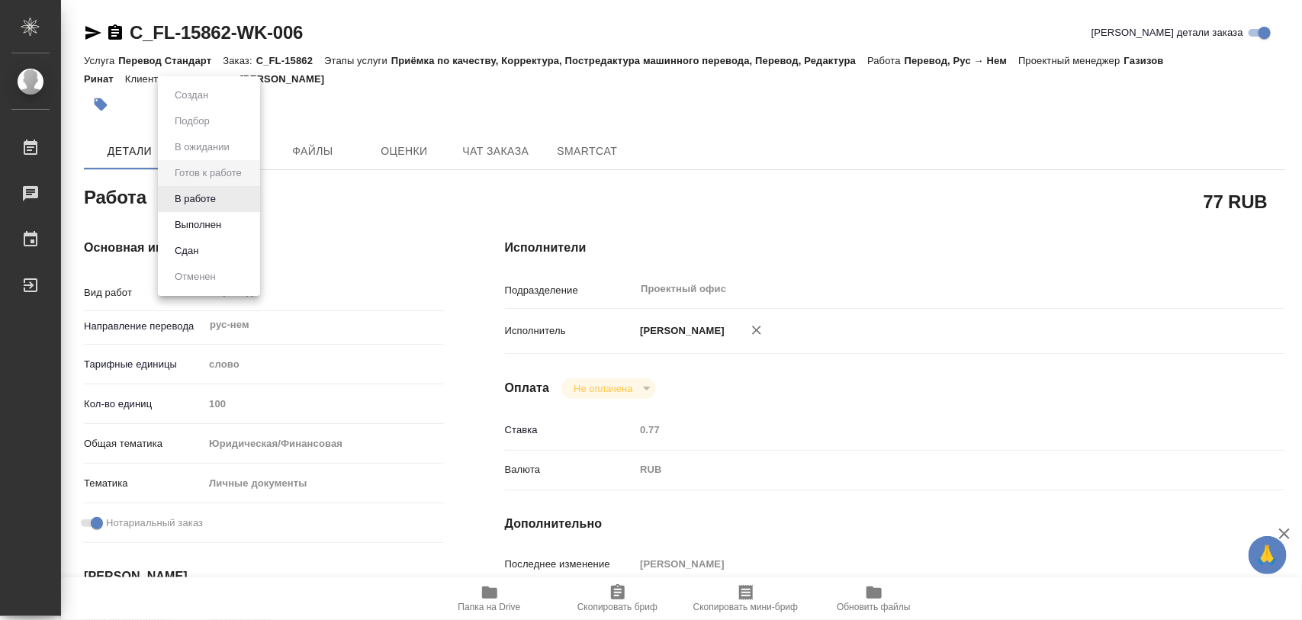
click at [244, 199] on body "🙏 .cls-1 fill:#fff; AWATERA Iglakov Maksim Работы Чаты График Выйти C_FL-15862-…" at bounding box center [651, 310] width 1302 height 620
click at [216, 195] on button "В работе" at bounding box center [195, 199] width 50 height 17
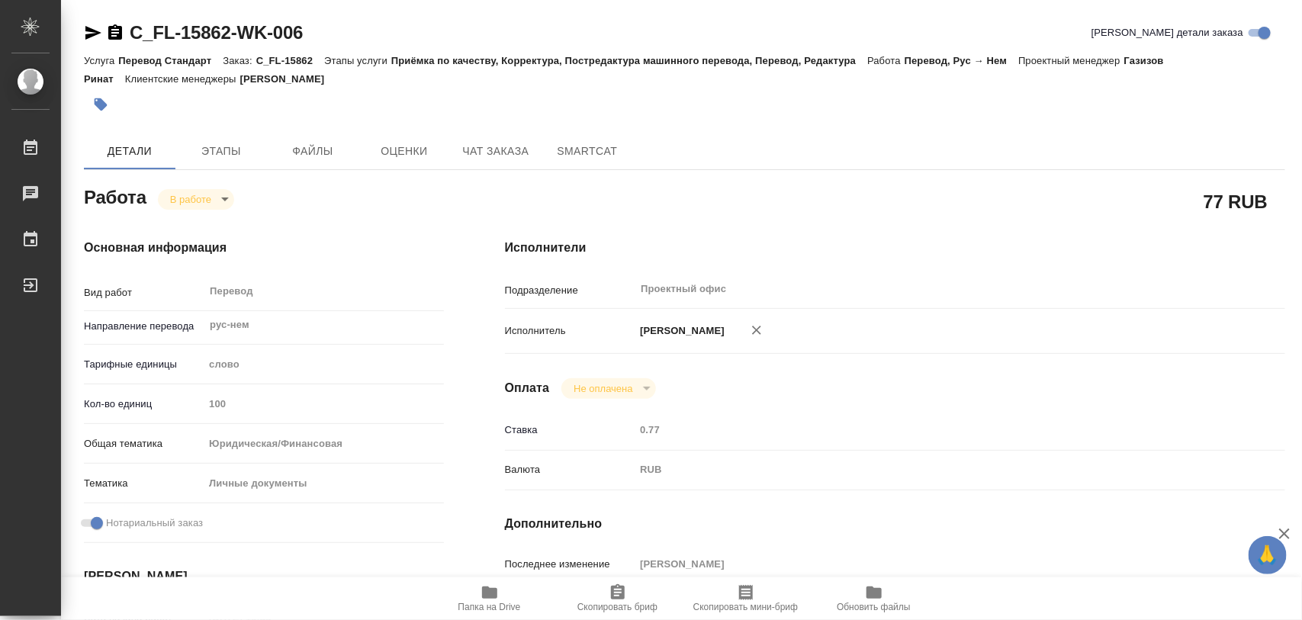
type textarea "x"
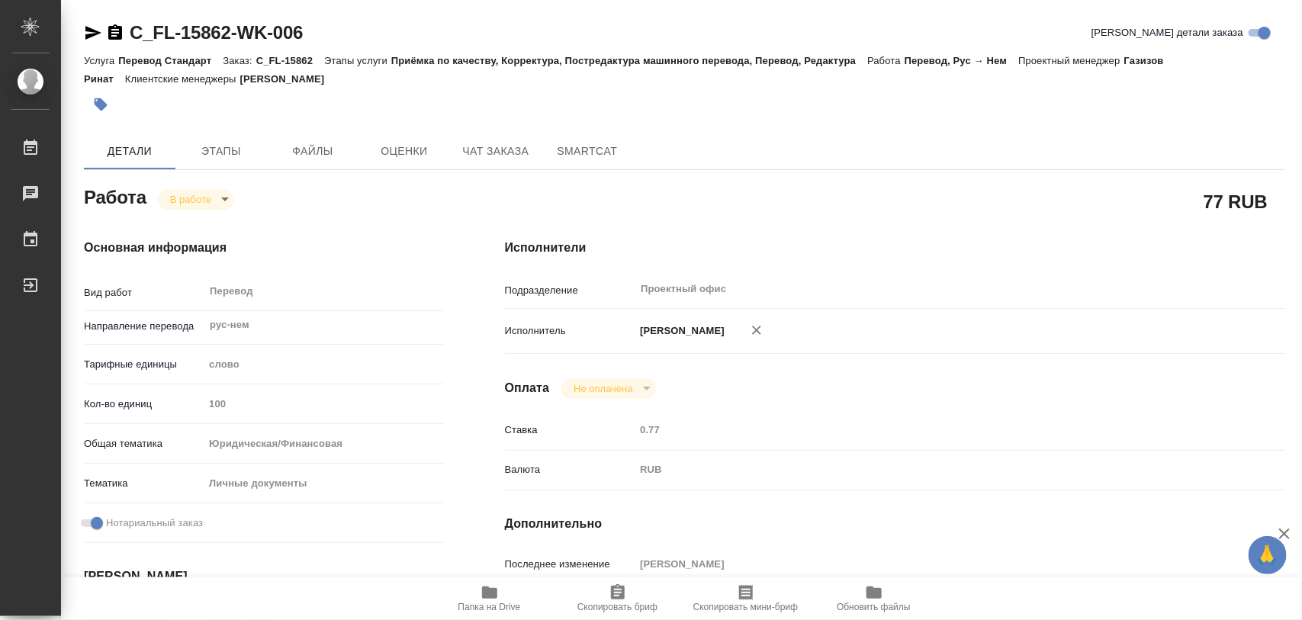
type textarea "x"
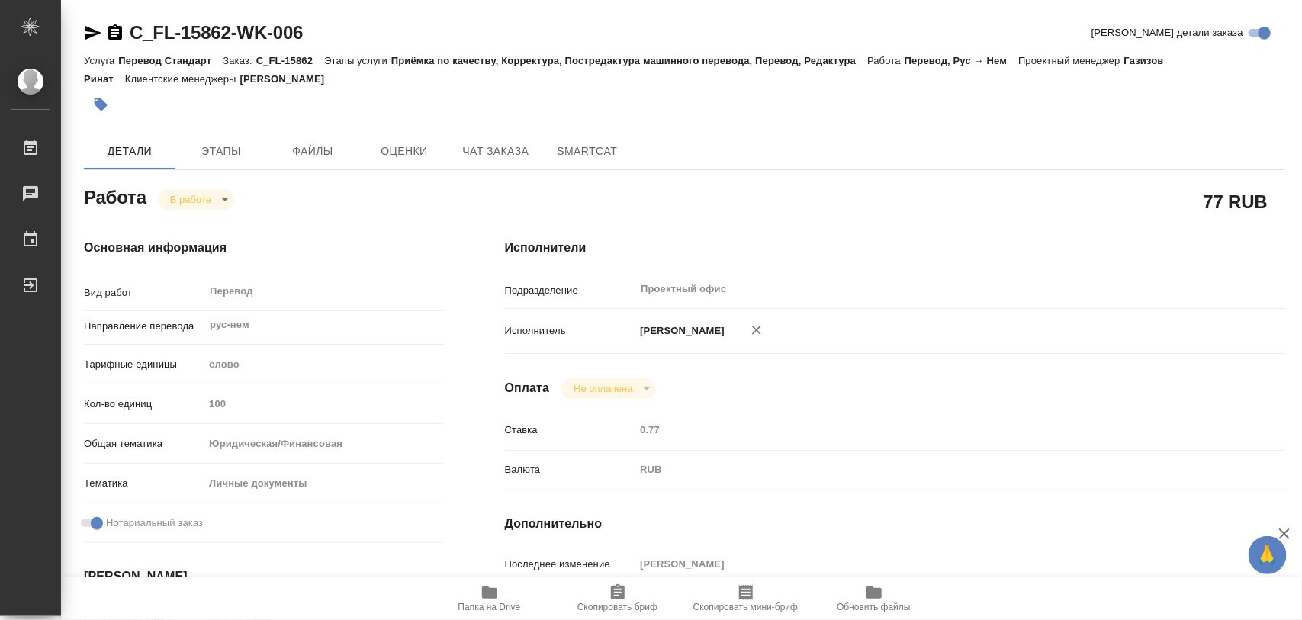
type textarea "x"
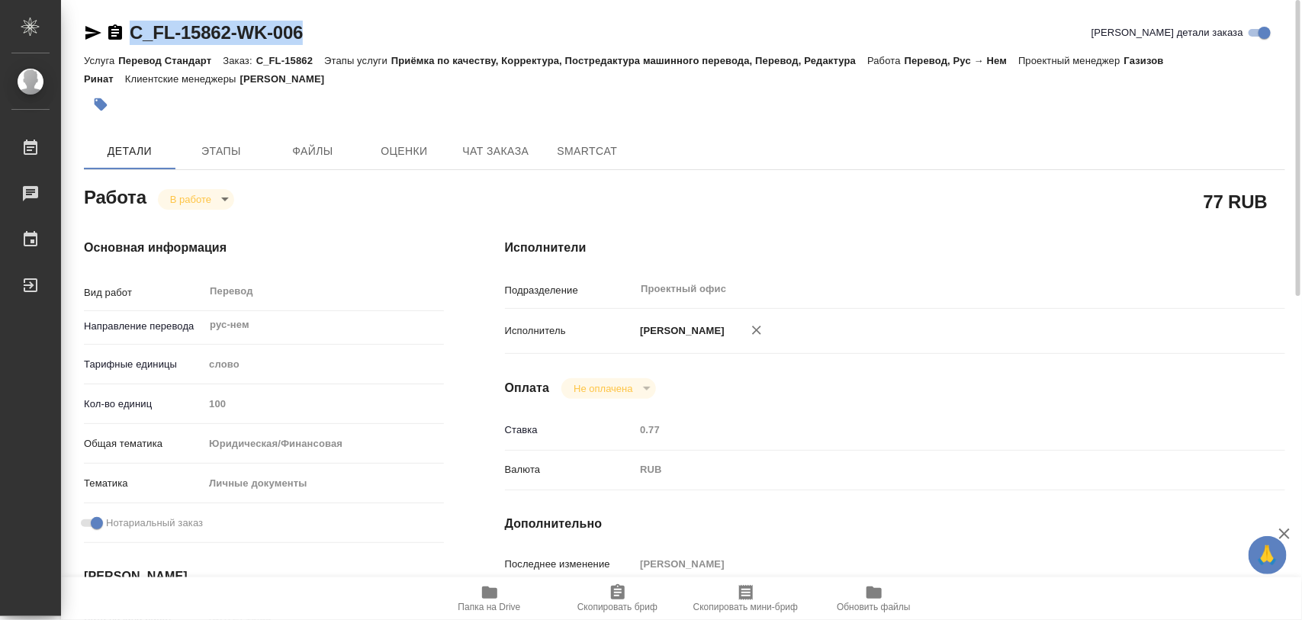
drag, startPoint x: 321, startPoint y: 25, endPoint x: 132, endPoint y: 43, distance: 190.0
click at [132, 42] on div "C_FL-15862-WK-006 [PERSON_NAME] детали заказа" at bounding box center [684, 33] width 1201 height 24
copy link "C_FL-15862-WK-006"
click at [320, 27] on div "C_FL-15862-WK-006 [PERSON_NAME] детали заказа" at bounding box center [684, 33] width 1201 height 24
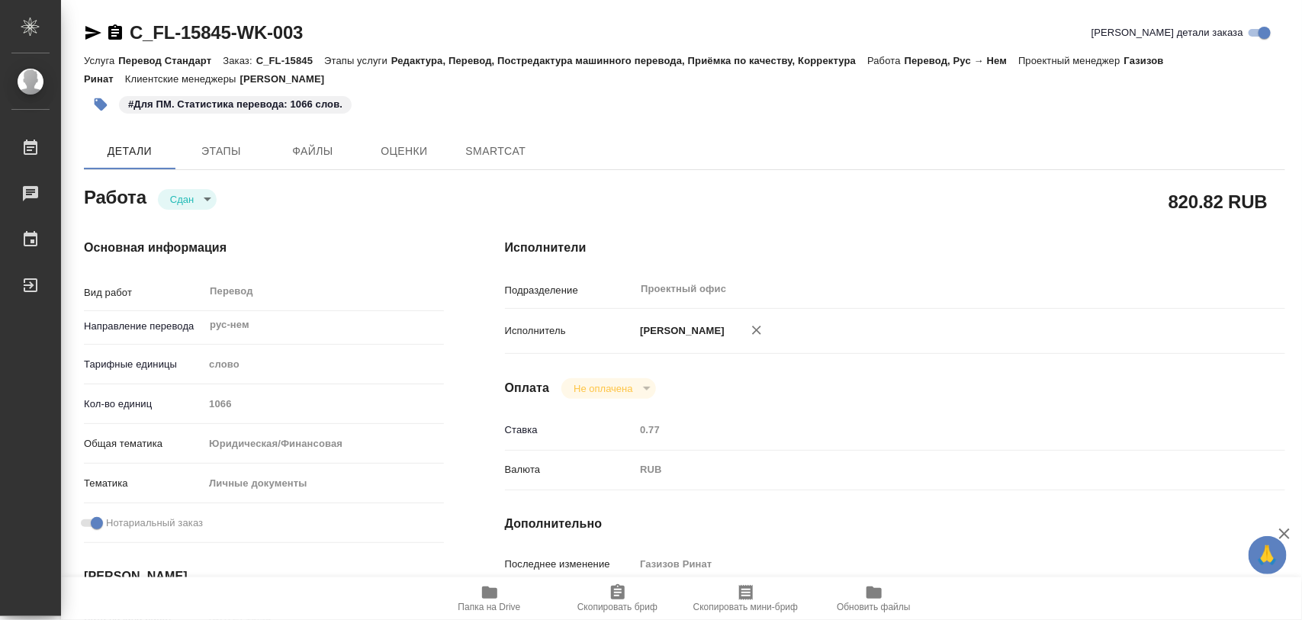
type textarea "x"
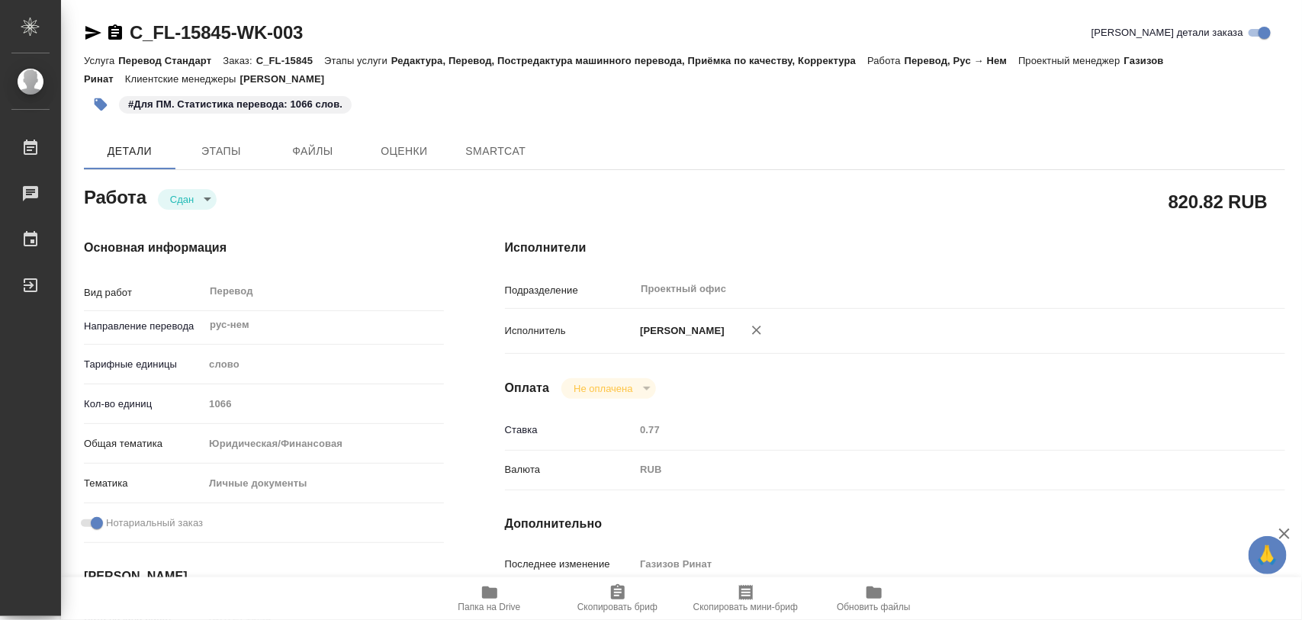
type textarea "x"
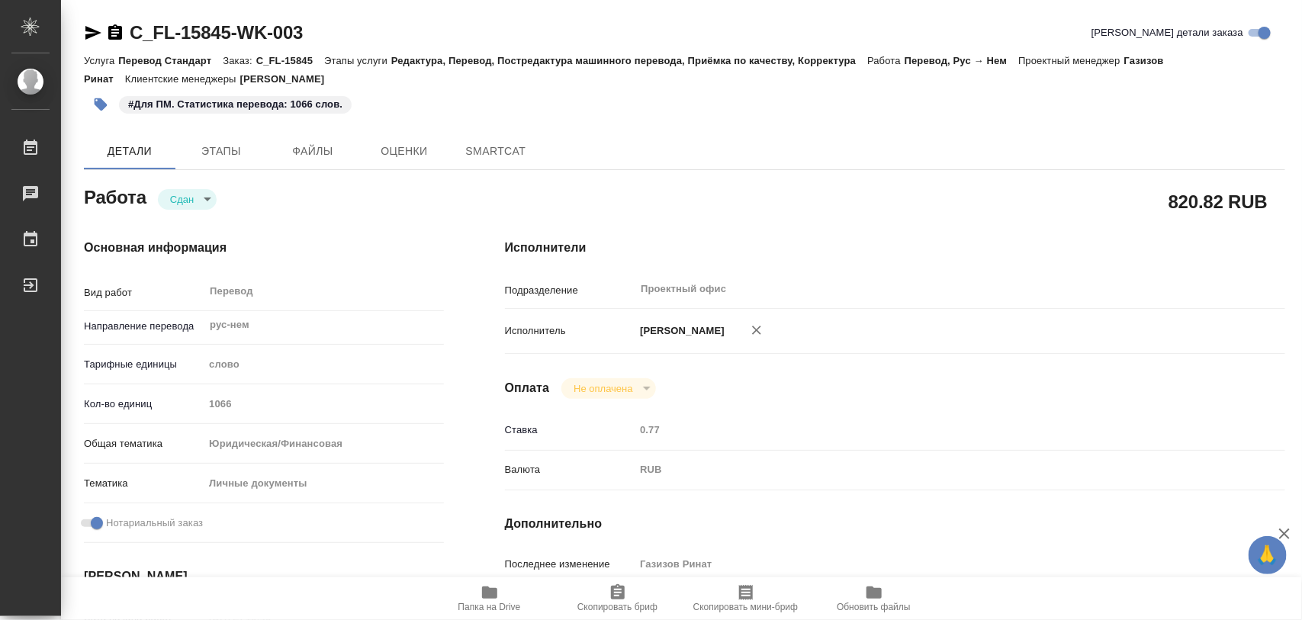
type textarea "x"
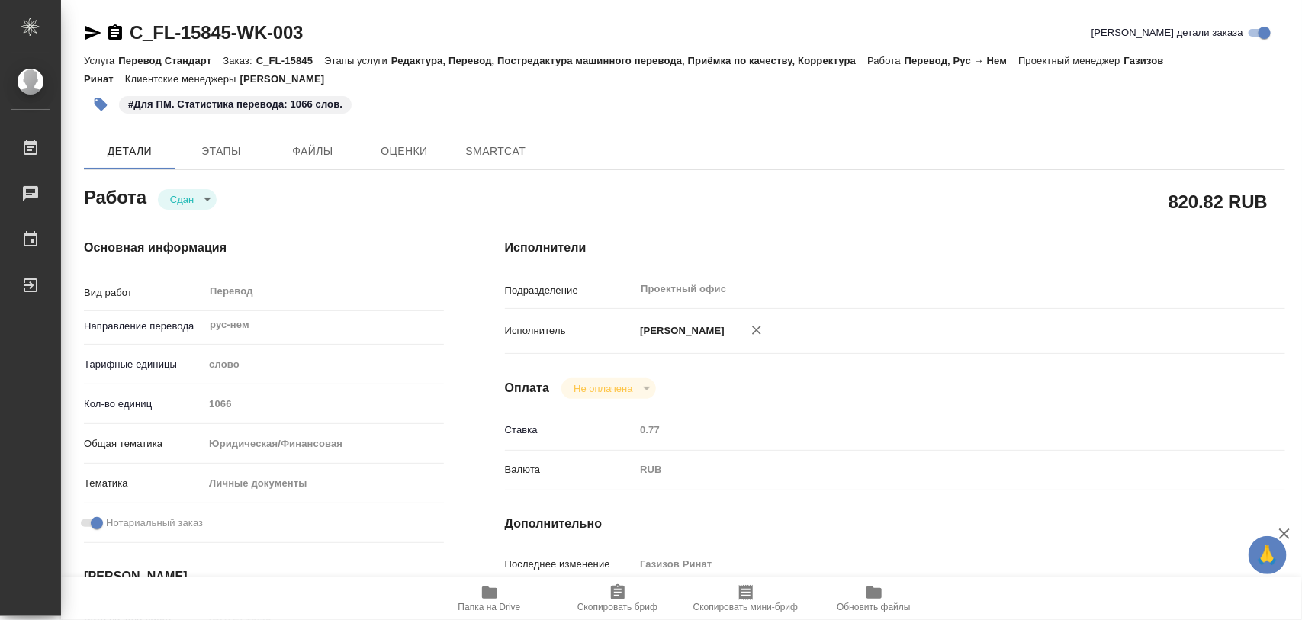
type textarea "x"
